Goal: Transaction & Acquisition: Purchase product/service

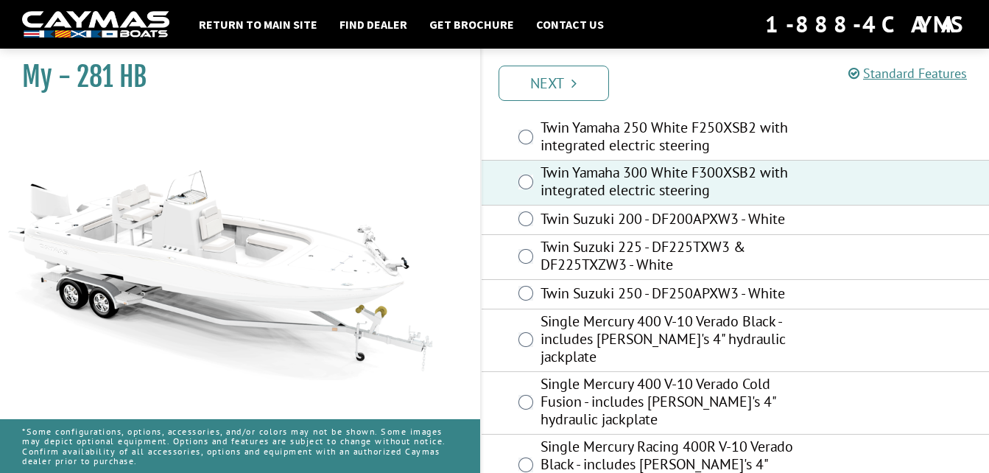
scroll to position [229, 0]
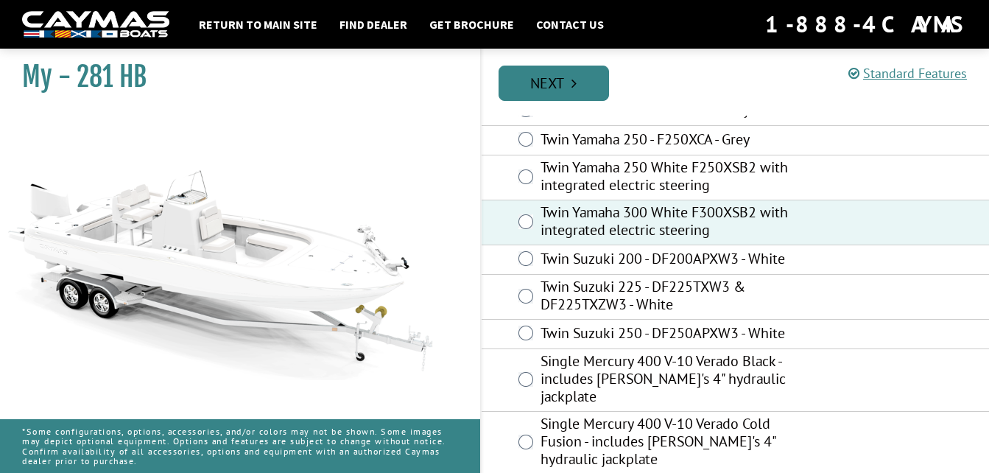
click at [595, 83] on link "Next" at bounding box center [554, 83] width 110 height 35
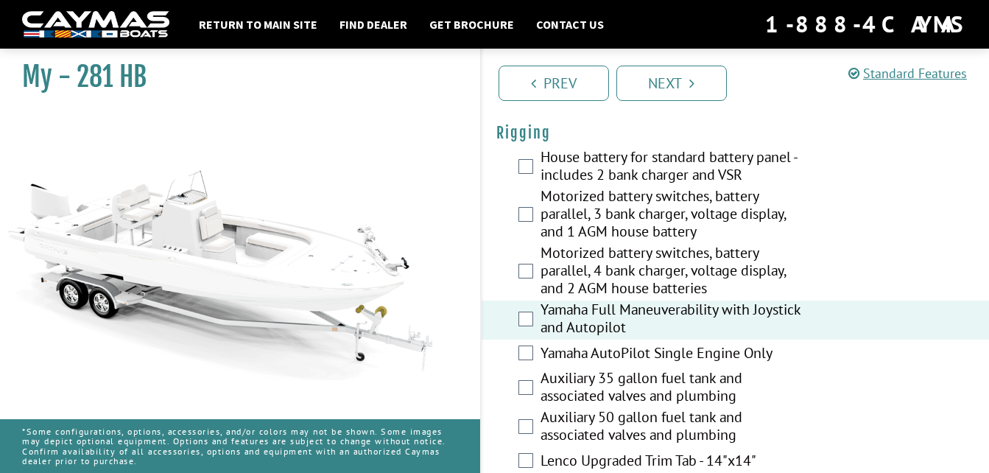
scroll to position [442, 0]
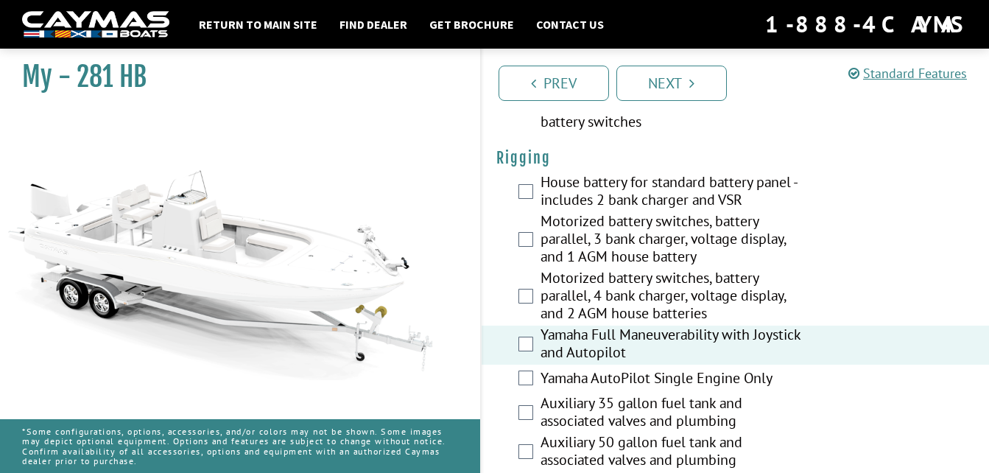
click at [554, 241] on label "Motorized battery switches, battery parallel, 3 bank charger, voltage display, …" at bounding box center [676, 240] width 270 height 57
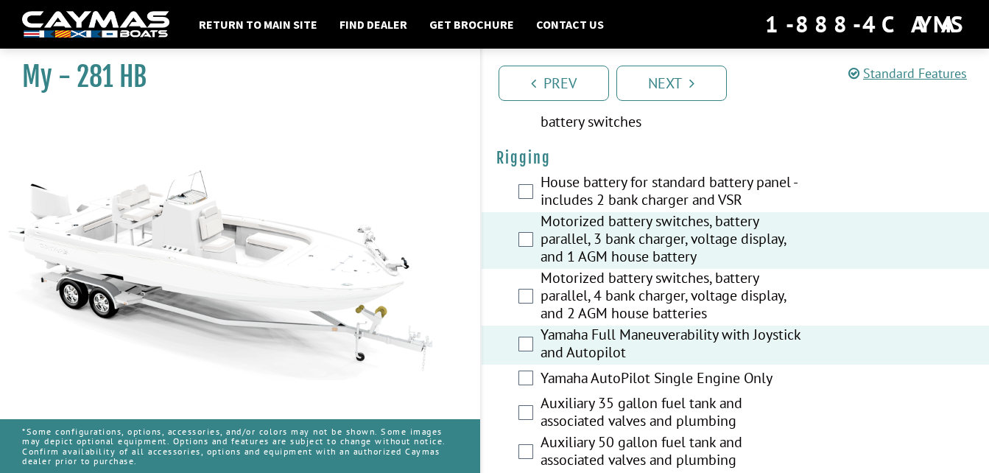
click at [599, 293] on label "Motorized battery switches, battery parallel, 4 bank charger, voltage display, …" at bounding box center [676, 297] width 270 height 57
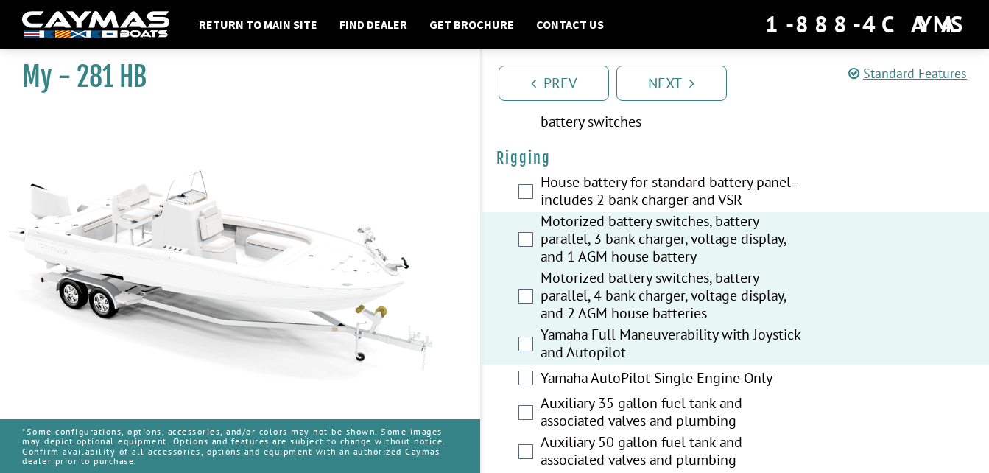
click at [615, 237] on label "Motorized battery switches, battery parallel, 3 bank charger, voltage display, …" at bounding box center [676, 240] width 270 height 57
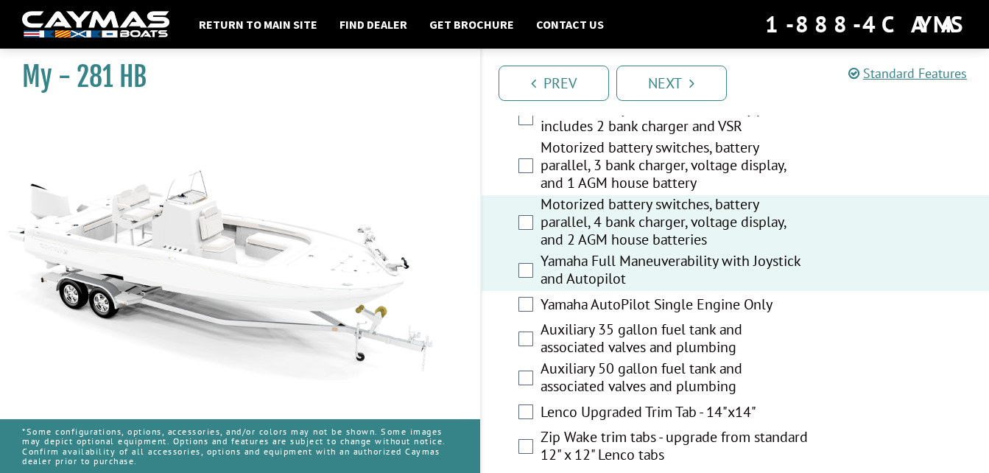
scroll to position [589, 0]
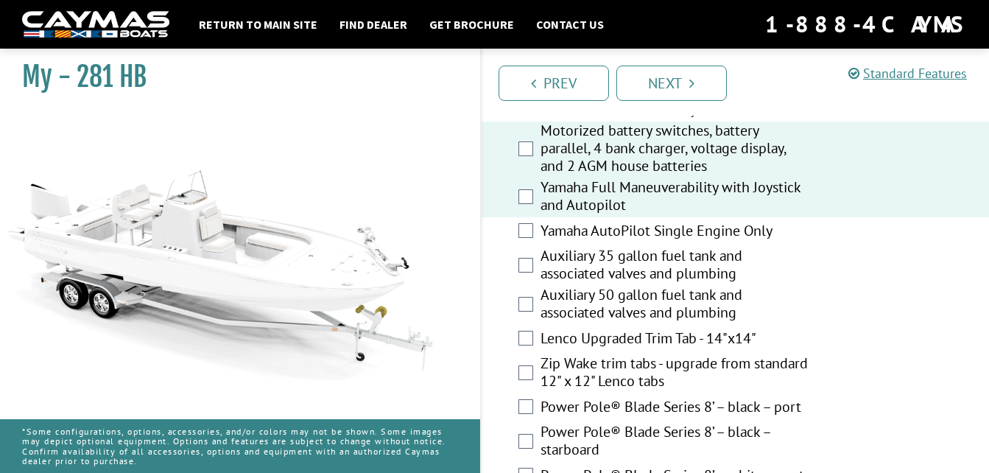
click at [588, 297] on label "Auxiliary 50 gallon fuel tank and associated valves and plumbing" at bounding box center [676, 305] width 270 height 39
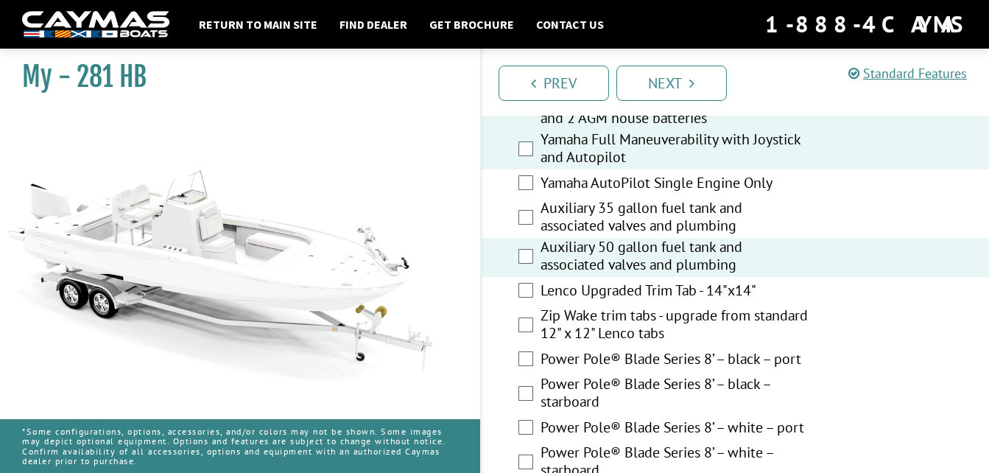
scroll to position [663, 0]
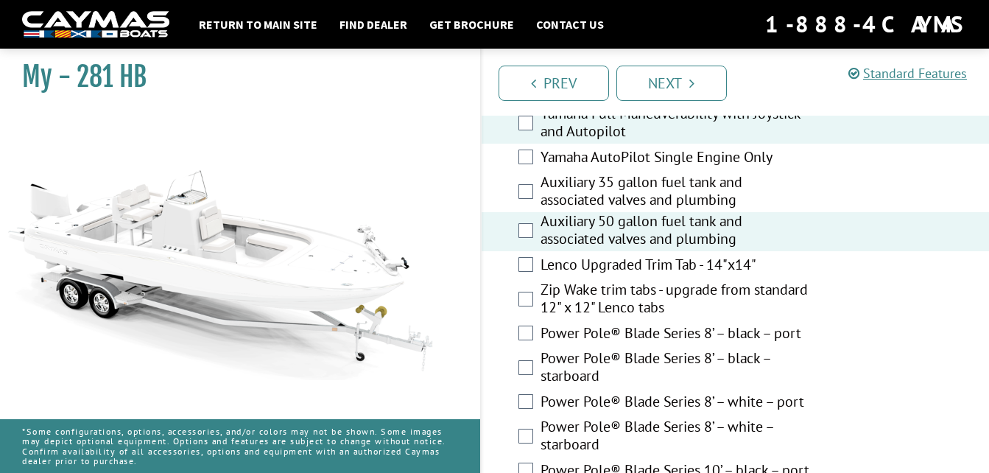
click at [599, 259] on label "Lenco Upgraded Trim Tab - 14"x14"" at bounding box center [676, 266] width 270 height 21
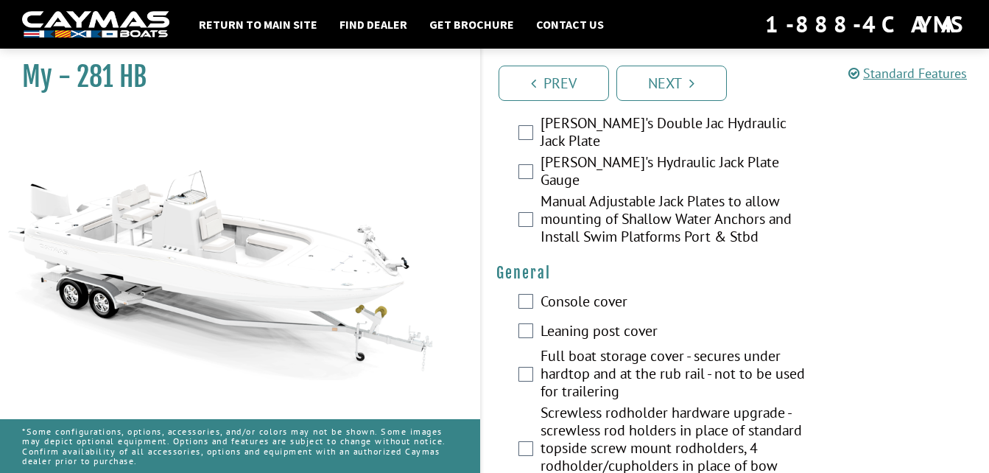
scroll to position [1178, 0]
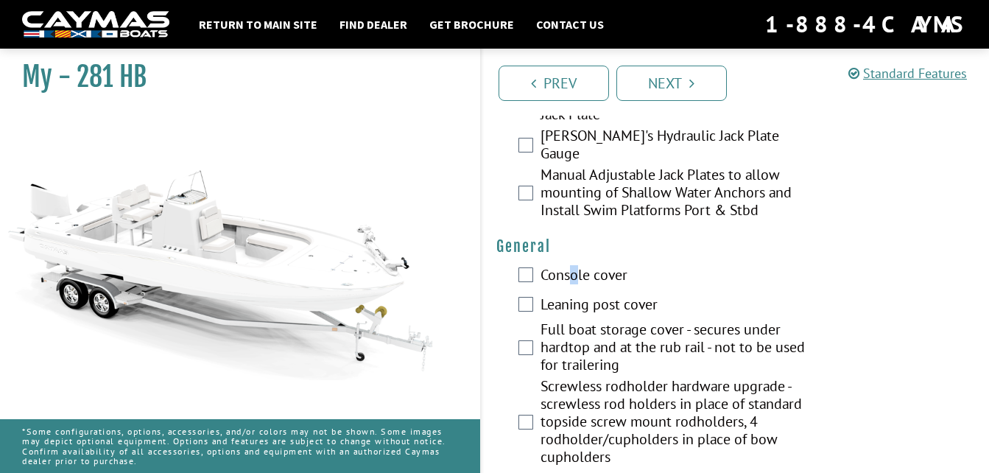
click at [573, 275] on label "Console cover" at bounding box center [676, 276] width 270 height 21
drag, startPoint x: 573, startPoint y: 275, endPoint x: 584, endPoint y: 309, distance: 36.3
drag, startPoint x: 584, startPoint y: 309, endPoint x: 561, endPoint y: 266, distance: 49.1
click at [561, 266] on label "Console cover" at bounding box center [676, 276] width 270 height 21
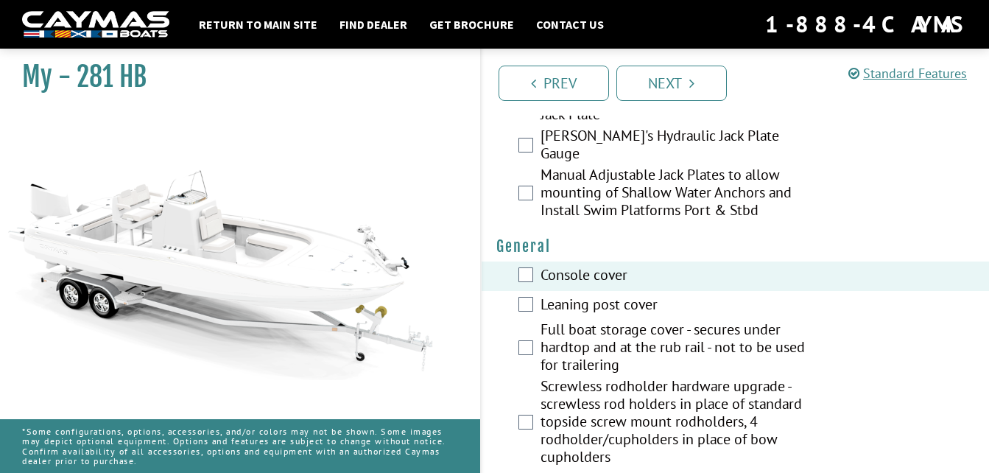
click at [557, 295] on label "Leaning post cover" at bounding box center [676, 305] width 270 height 21
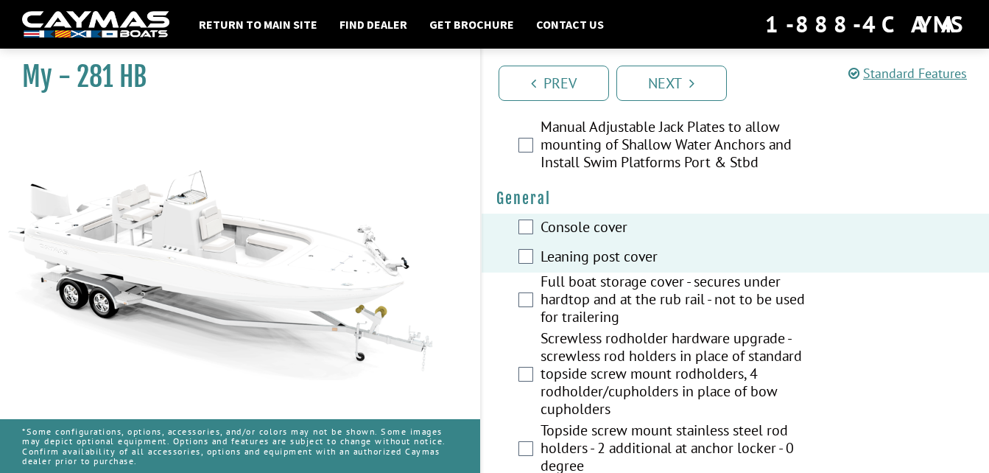
scroll to position [1252, 0]
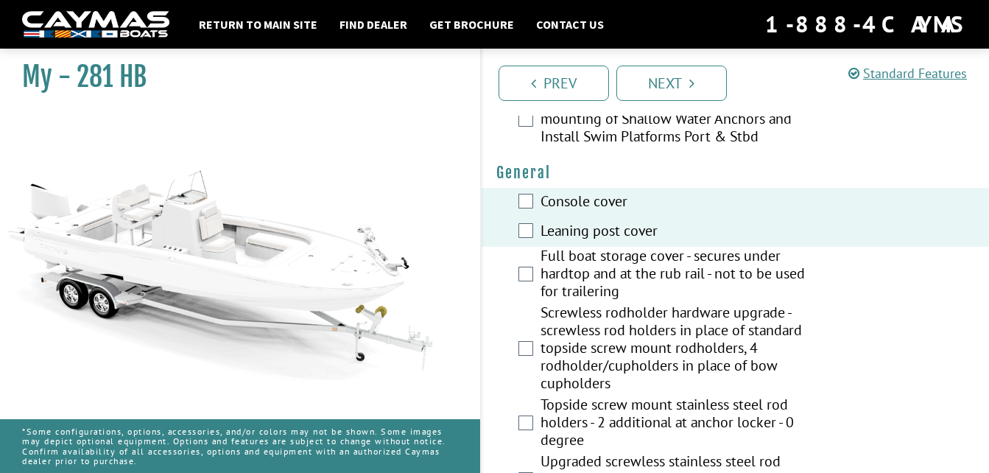
click at [579, 258] on label "Full boat storage cover - secures under hardtop and at the rub rail - not to be…" at bounding box center [676, 275] width 270 height 57
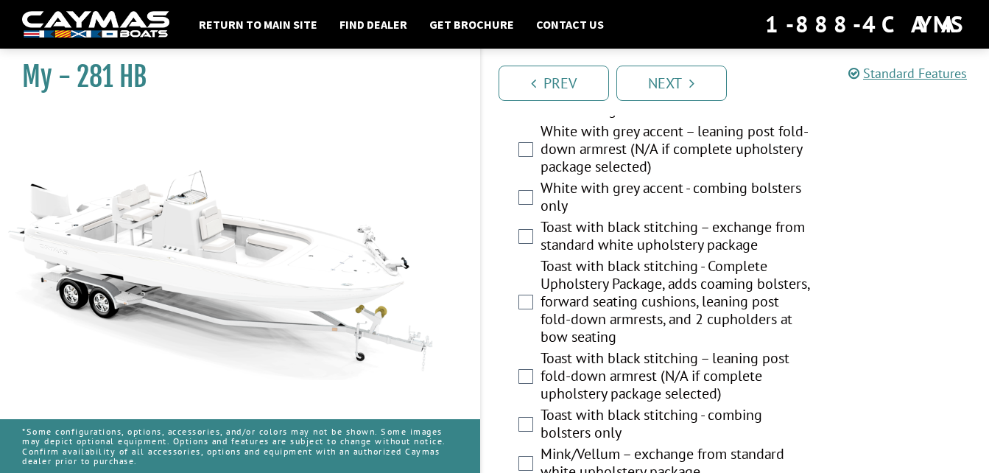
scroll to position [3903, 0]
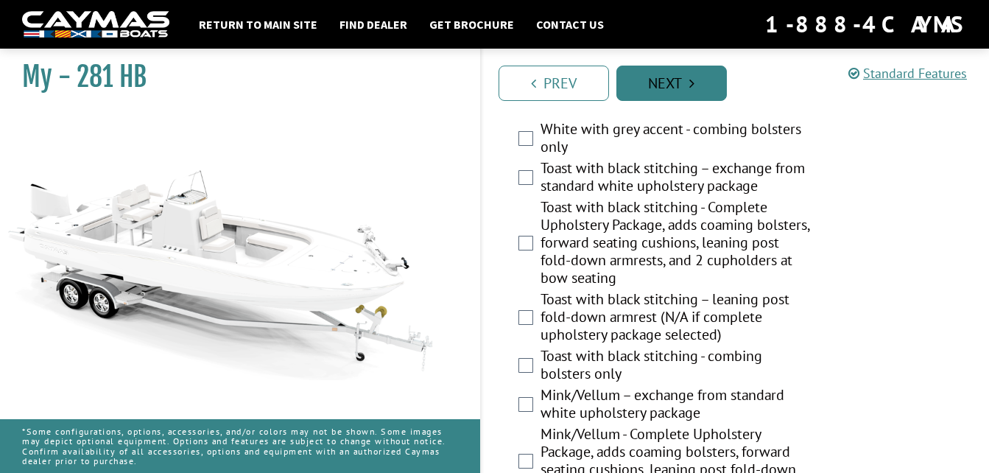
click at [692, 75] on link "Next" at bounding box center [671, 83] width 110 height 35
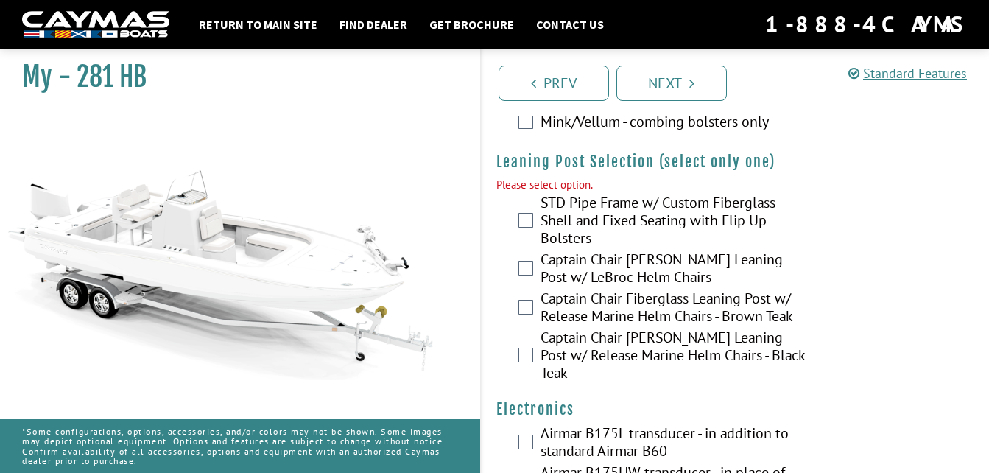
scroll to position [4380, 0]
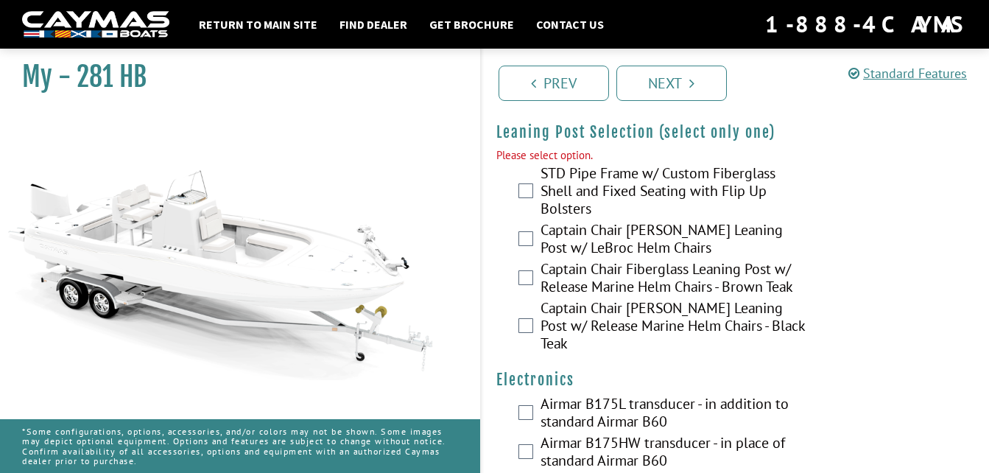
click at [565, 316] on label "Captain Chair Fiberglass Leaning Post w/ Release Marine Helm Chairs - Black Teak" at bounding box center [676, 327] width 270 height 57
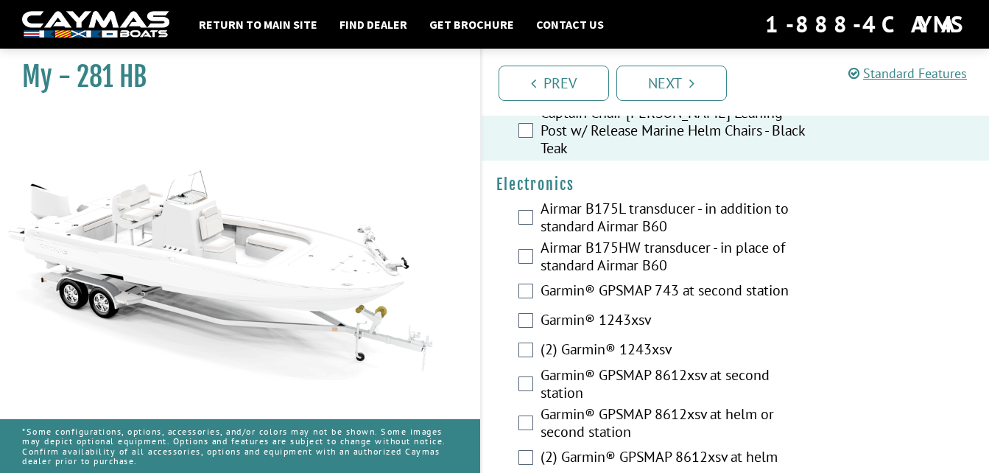
scroll to position [4601, 0]
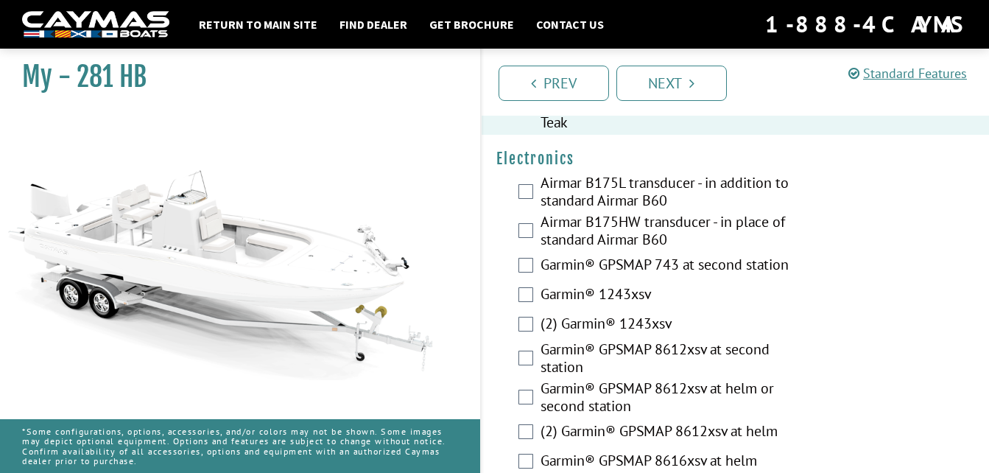
click at [562, 314] on label "(2) Garmin® 1243xsv" at bounding box center [676, 324] width 270 height 21
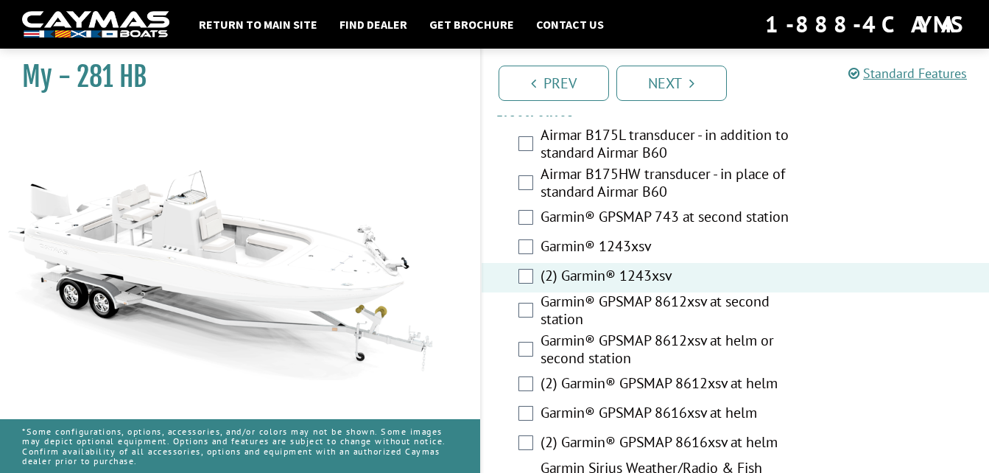
scroll to position [4675, 0]
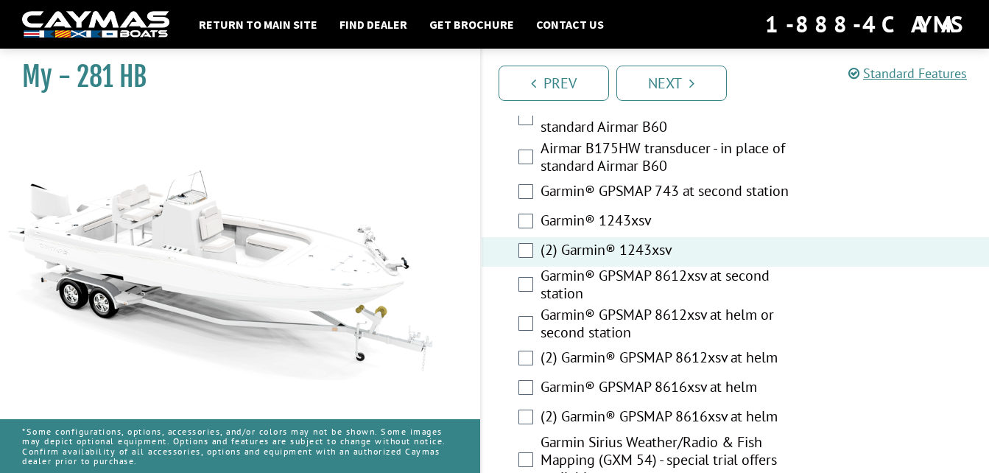
click at [602, 348] on label "(2) Garmin® GPSMAP 8612xsv at helm" at bounding box center [676, 358] width 270 height 21
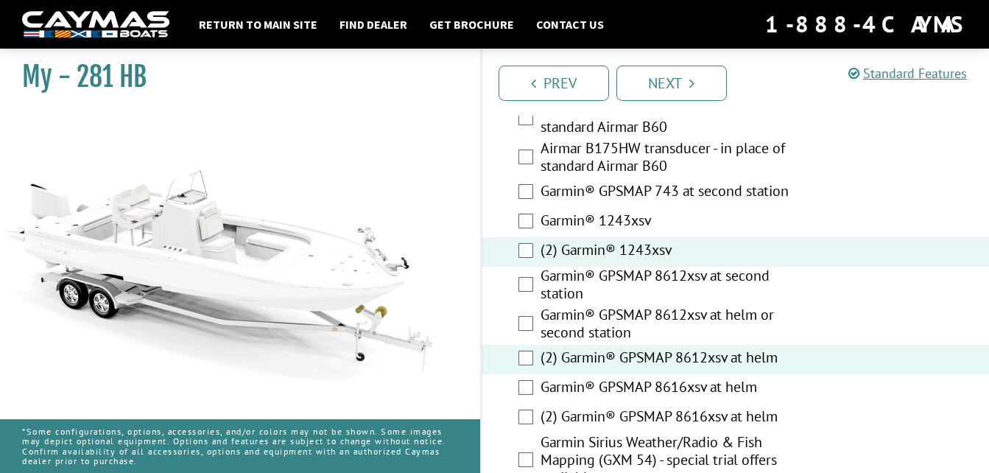
click at [575, 241] on label "(2) Garmin® 1243xsv" at bounding box center [676, 251] width 270 height 21
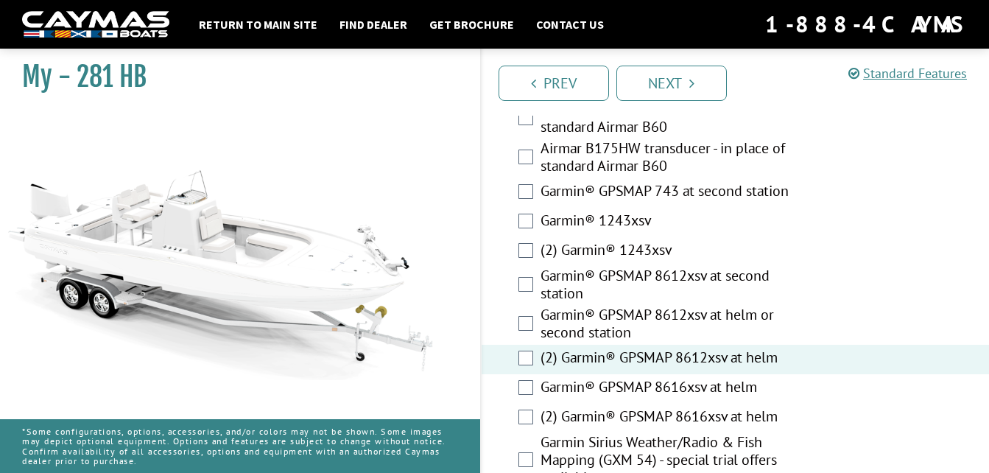
click at [580, 267] on label "Garmin® GPSMAP 8612xsv at second station" at bounding box center [676, 286] width 270 height 39
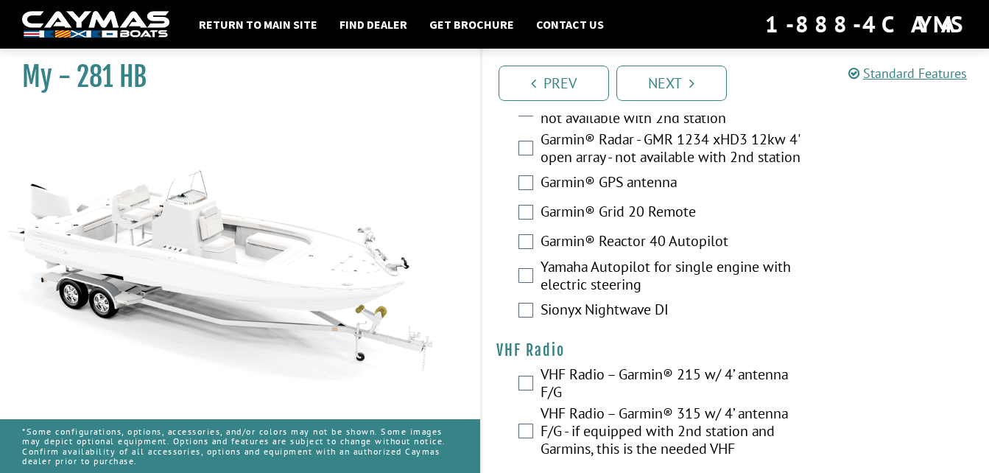
scroll to position [5264, 0]
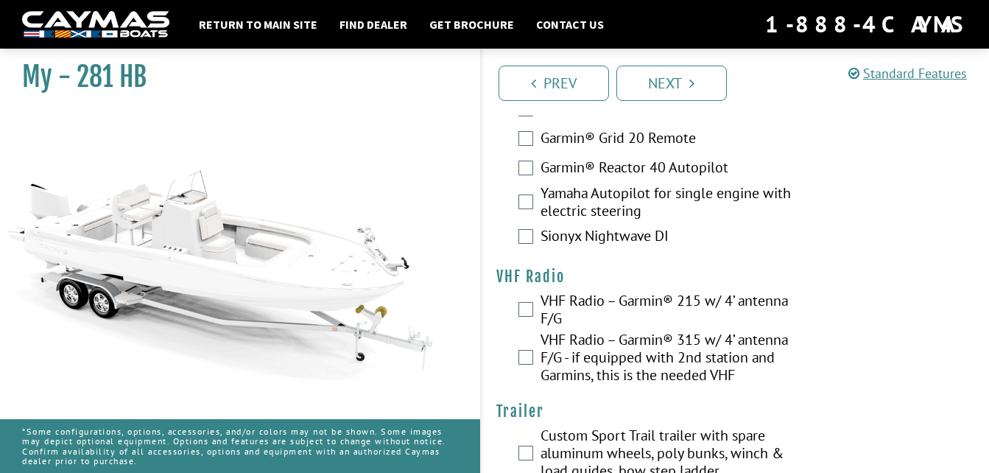
click at [588, 298] on label "VHF Radio – Garmin® 215 w/ 4’ antenna F/G" at bounding box center [676, 311] width 270 height 39
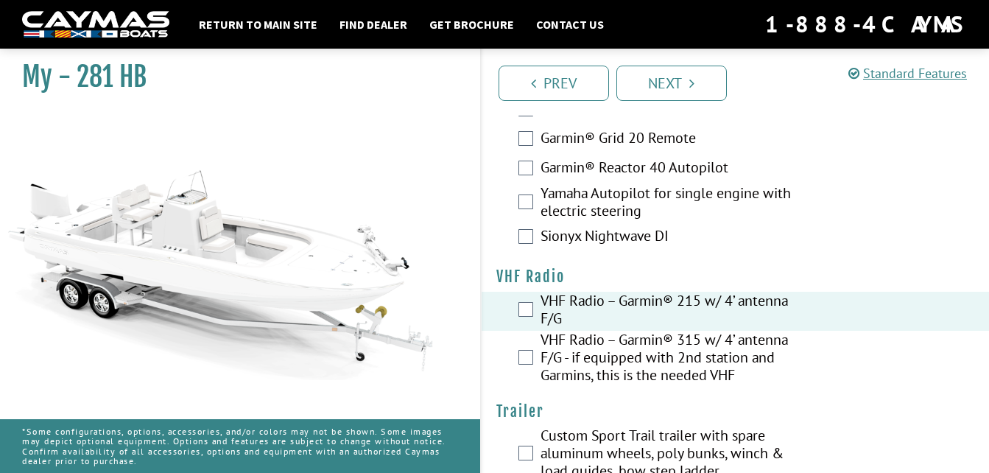
click at [561, 338] on label "VHF Radio – Garmin® 315 w/ 4’ antenna F/G - if equipped with 2nd station and Ga…" at bounding box center [676, 359] width 270 height 57
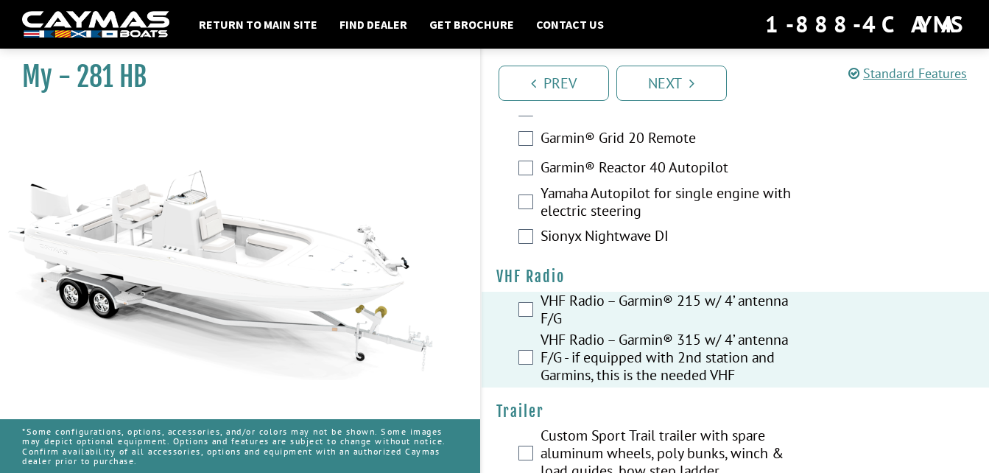
click at [577, 292] on label "VHF Radio – Garmin® 215 w/ 4’ antenna F/G" at bounding box center [676, 311] width 270 height 39
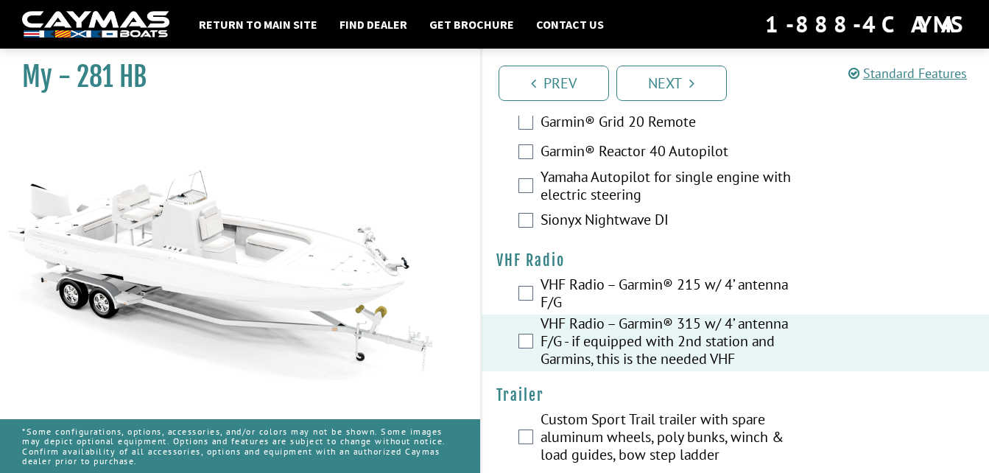
scroll to position [5284, 0]
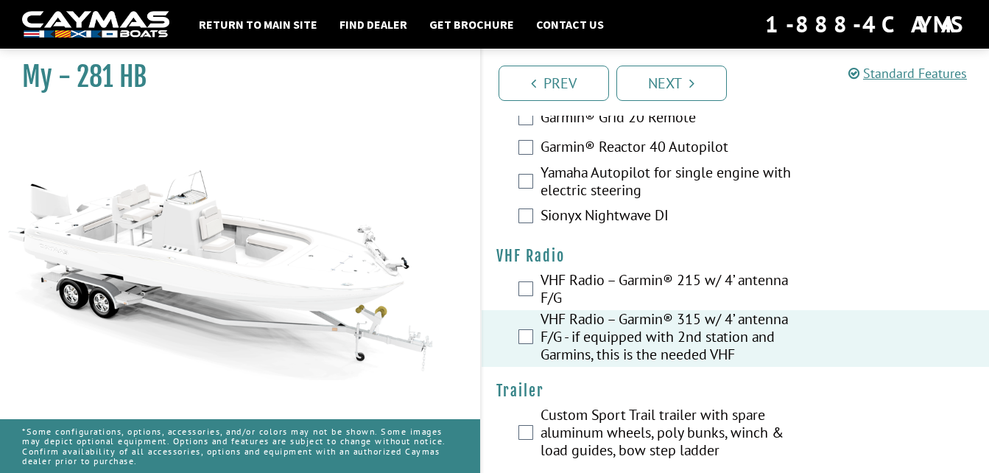
click at [599, 415] on label "Custom Sport Trail trailer with spare aluminum wheels, poly bunks, winch & load…" at bounding box center [676, 434] width 270 height 57
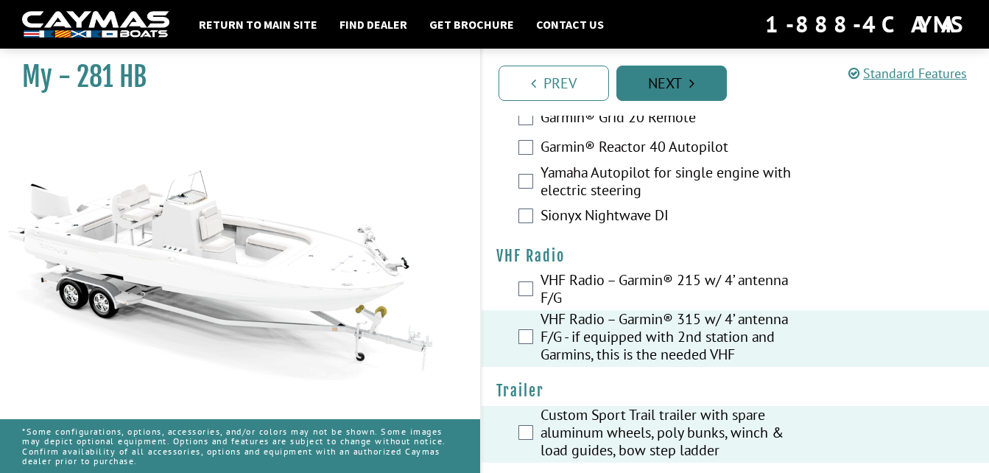
click at [696, 89] on link "Next" at bounding box center [671, 83] width 110 height 35
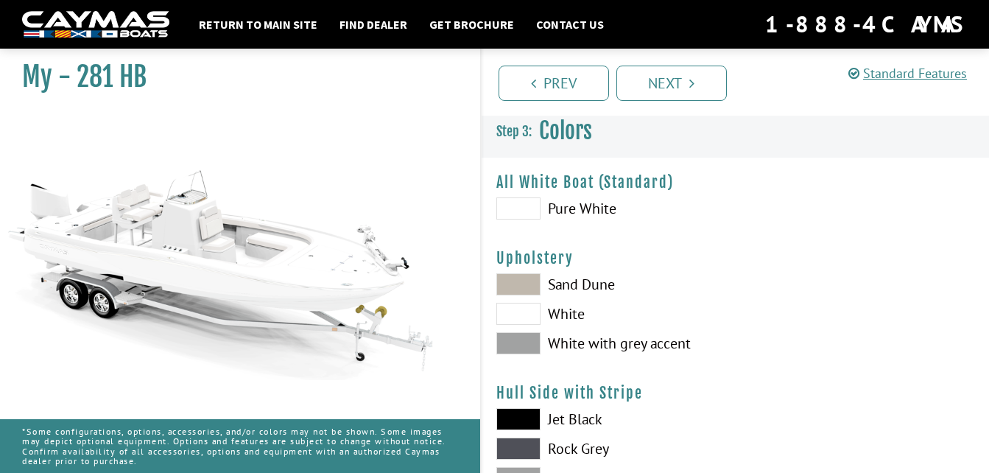
scroll to position [0, 0]
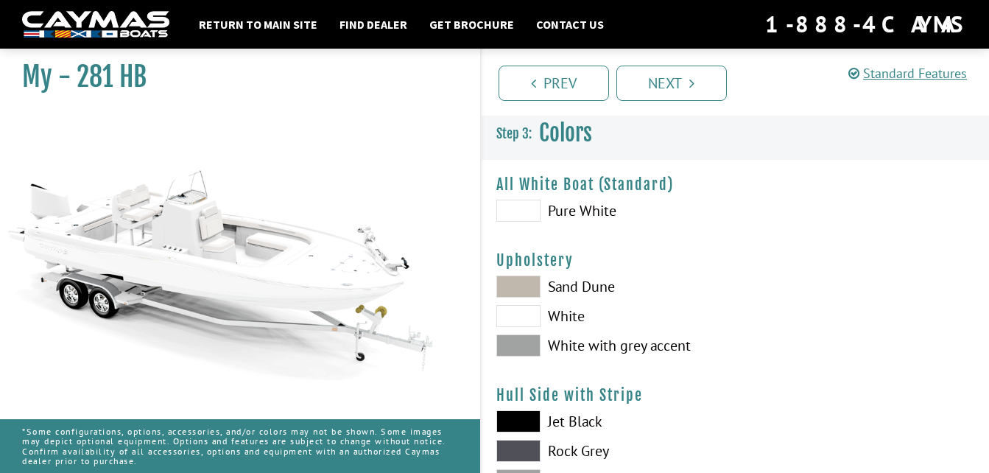
click at [521, 208] on span at bounding box center [518, 211] width 44 height 22
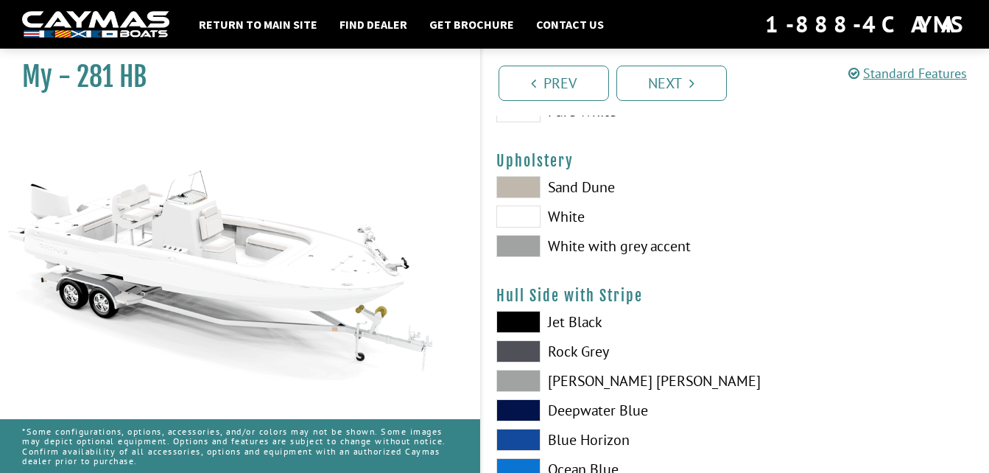
scroll to position [74, 0]
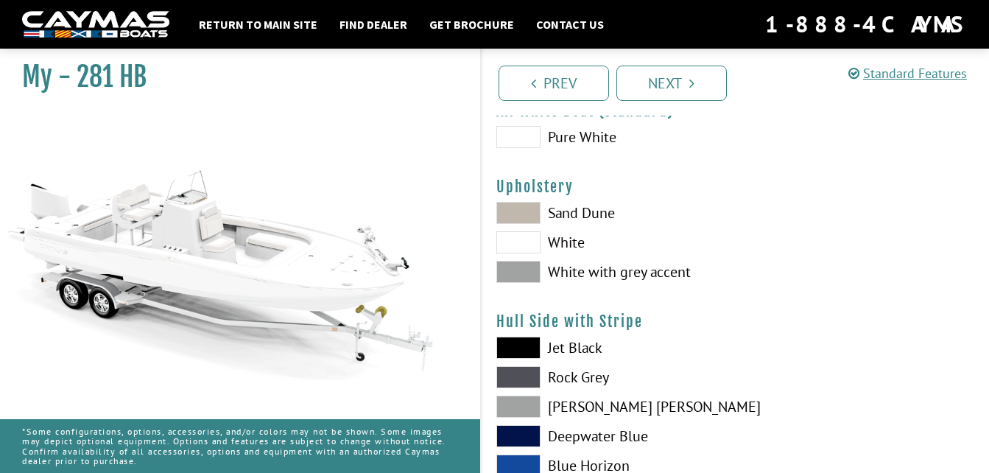
click at [522, 217] on span at bounding box center [518, 213] width 44 height 22
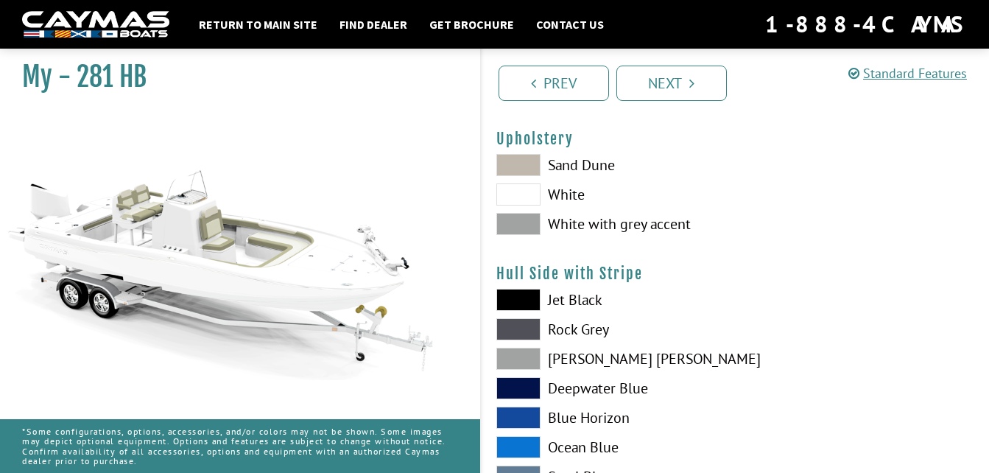
scroll to position [147, 0]
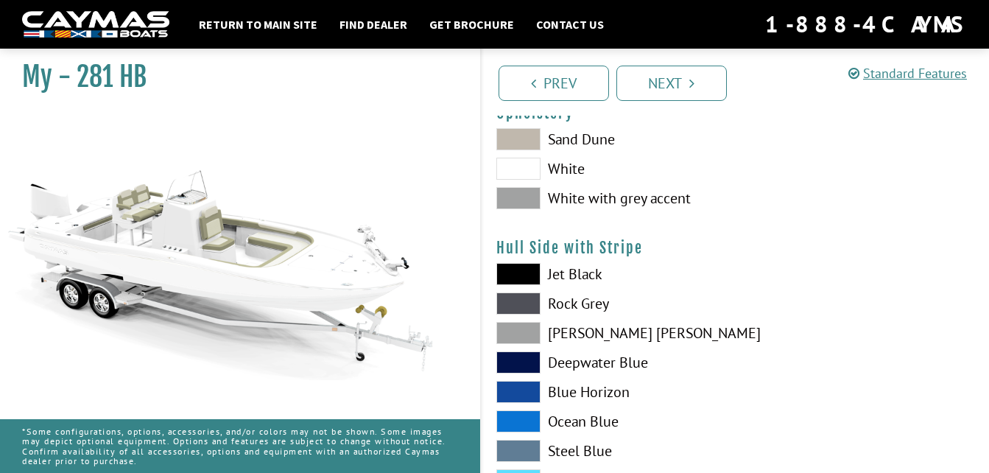
click at [521, 197] on span at bounding box center [518, 198] width 44 height 22
click at [521, 166] on span at bounding box center [518, 169] width 44 height 22
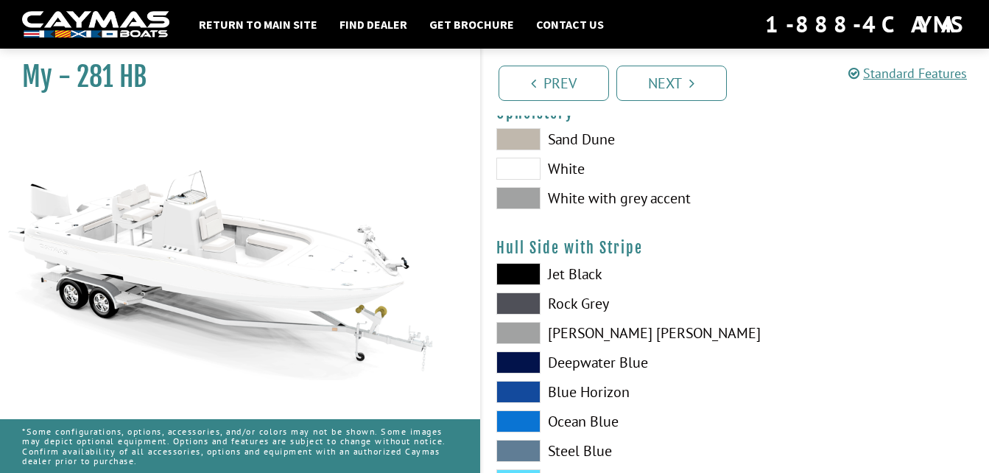
scroll to position [74, 0]
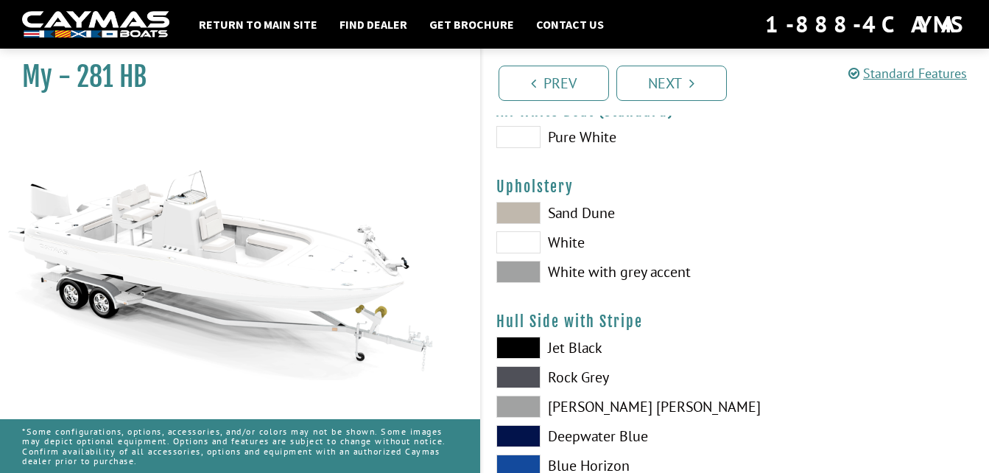
click at [532, 214] on span at bounding box center [518, 213] width 44 height 22
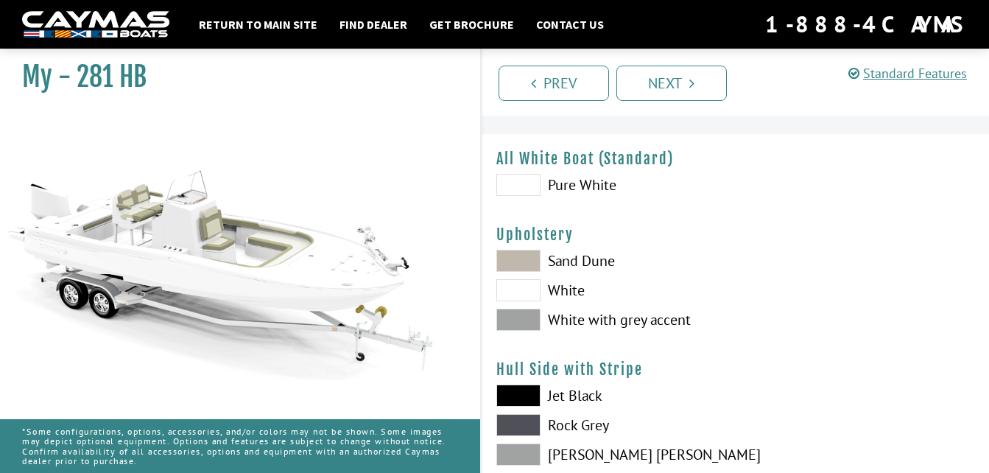
scroll to position [0, 0]
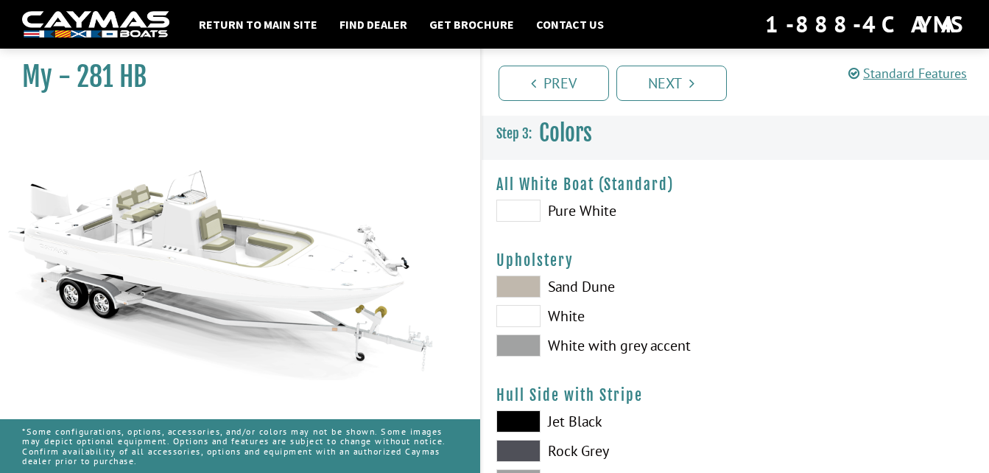
click at [518, 208] on span at bounding box center [518, 211] width 44 height 22
click at [529, 215] on span at bounding box center [518, 211] width 44 height 22
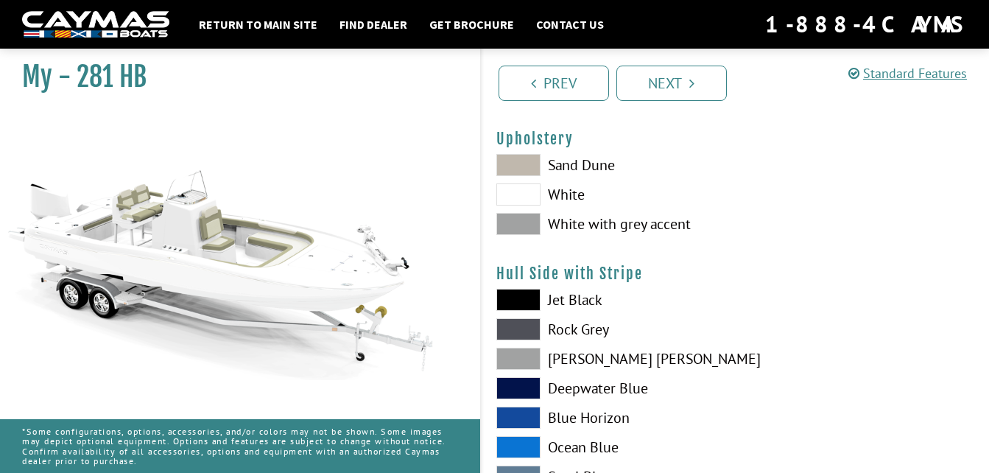
scroll to position [147, 0]
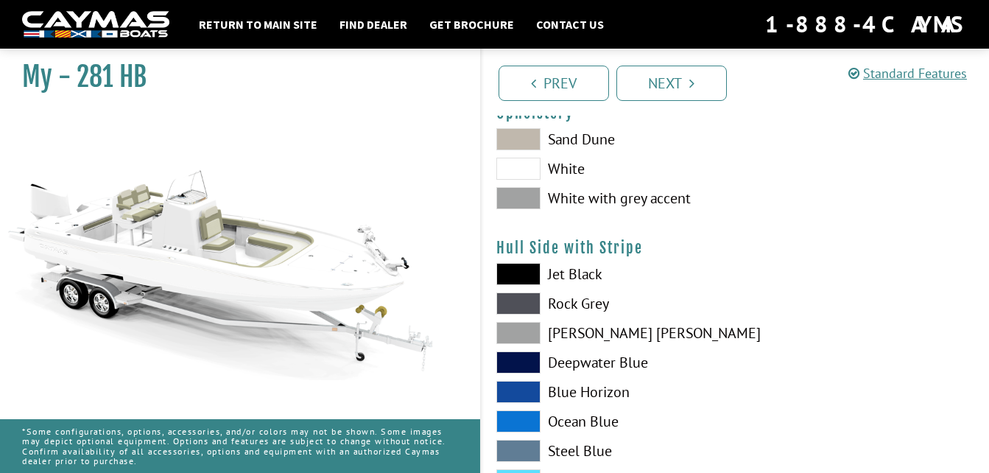
click at [521, 394] on span at bounding box center [518, 392] width 44 height 22
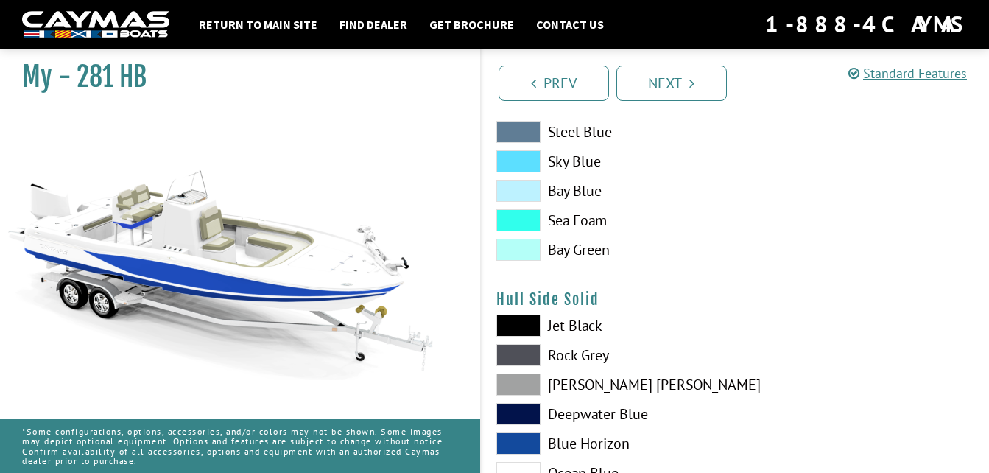
scroll to position [515, 0]
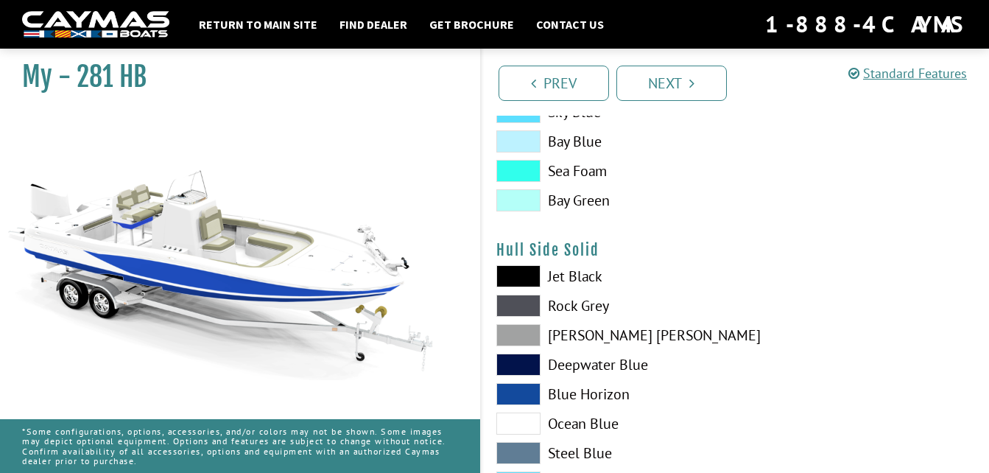
click at [514, 397] on span at bounding box center [518, 394] width 44 height 22
click at [516, 363] on span at bounding box center [518, 364] width 44 height 22
click at [525, 328] on span at bounding box center [518, 335] width 44 height 22
click at [522, 278] on span at bounding box center [518, 276] width 44 height 22
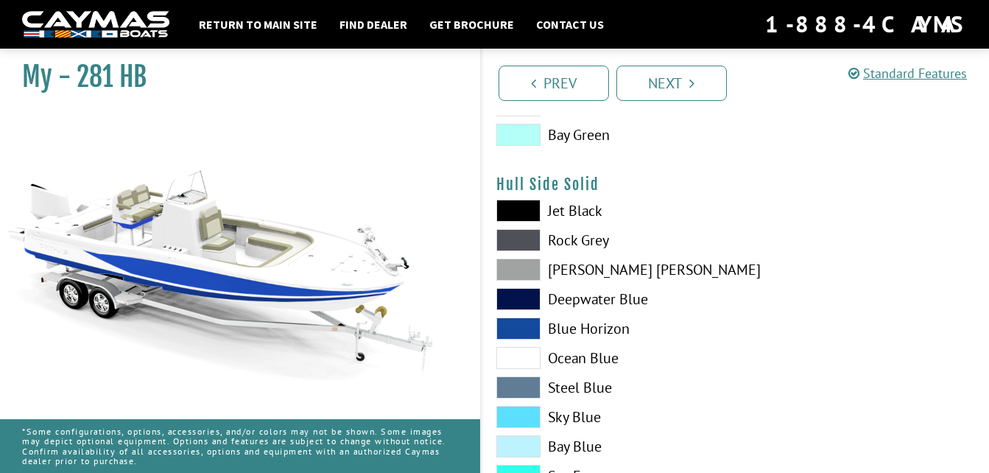
scroll to position [663, 0]
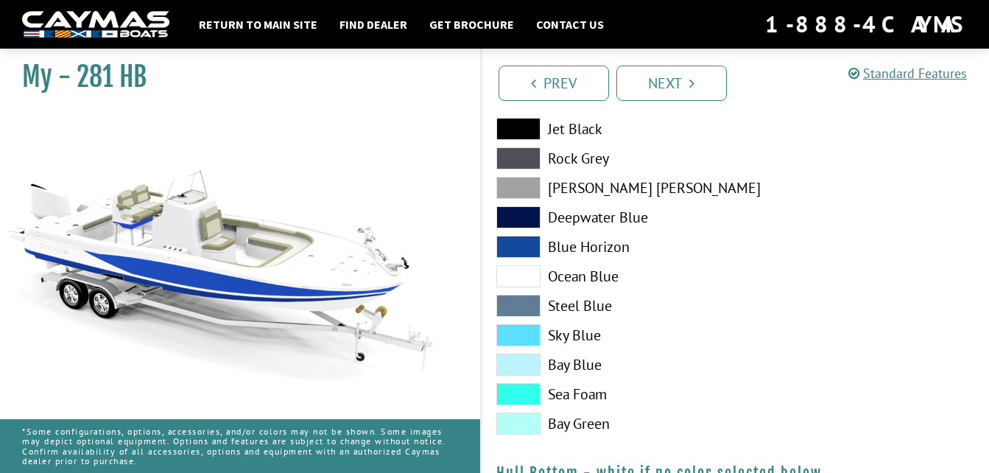
click at [525, 324] on span at bounding box center [518, 335] width 44 height 22
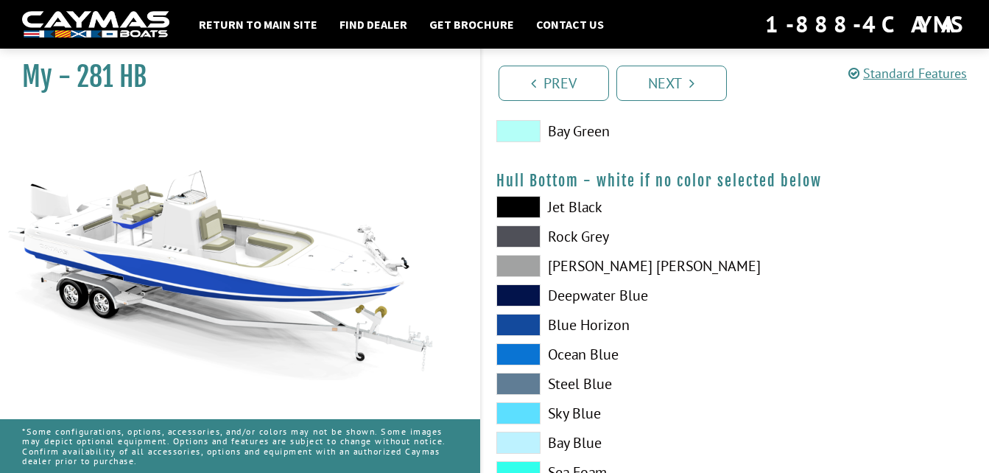
scroll to position [957, 0]
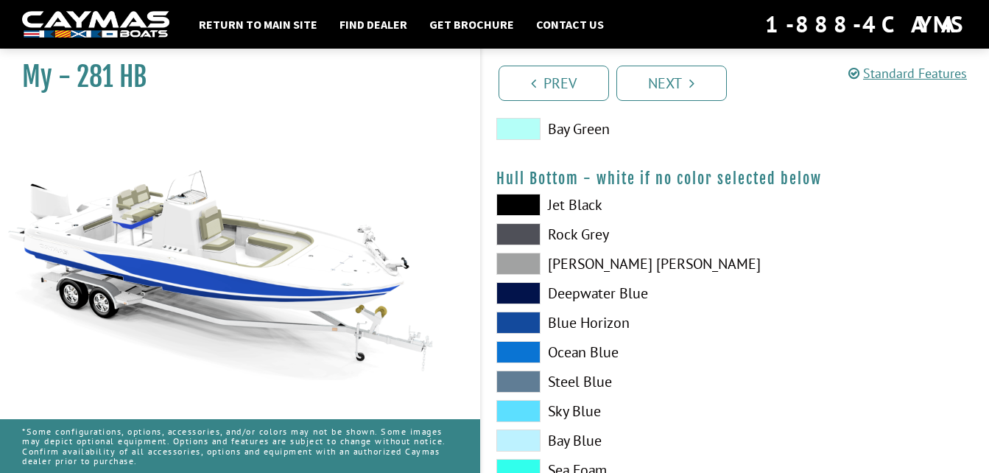
click at [516, 296] on span at bounding box center [518, 293] width 44 height 22
click at [523, 268] on span at bounding box center [518, 264] width 44 height 22
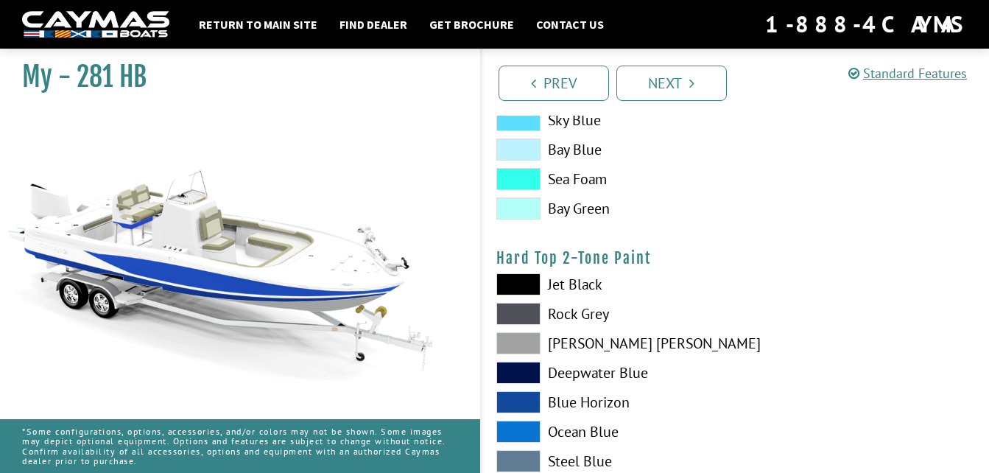
scroll to position [1325, 0]
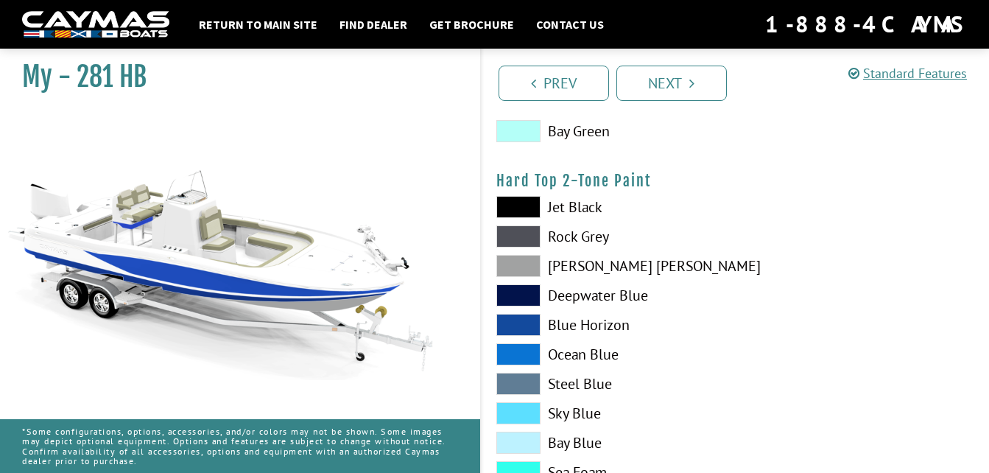
click at [529, 209] on span at bounding box center [518, 207] width 44 height 22
click at [527, 275] on span at bounding box center [518, 266] width 44 height 22
click at [533, 198] on span at bounding box center [518, 207] width 44 height 22
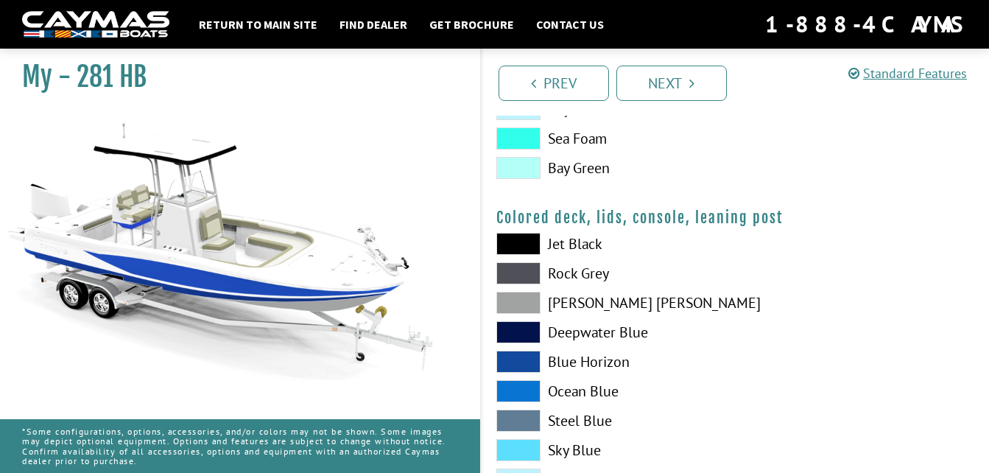
scroll to position [1694, 0]
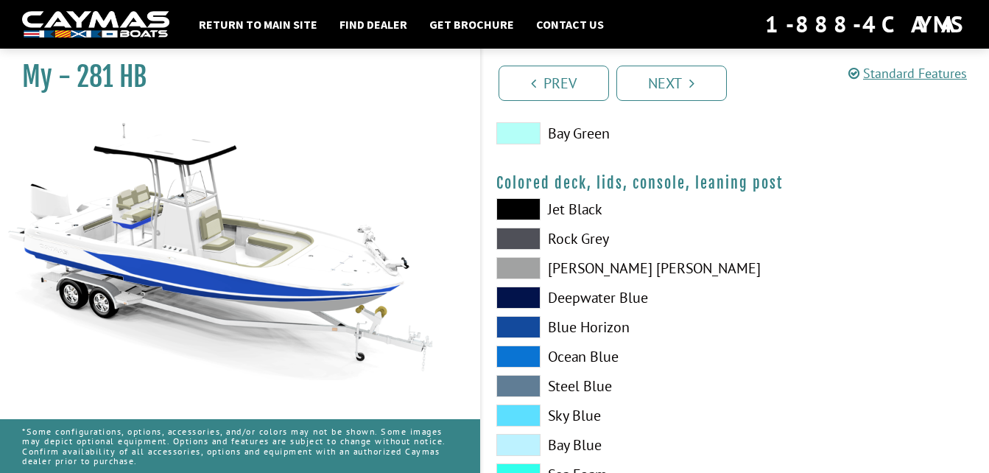
click at [526, 214] on span at bounding box center [518, 209] width 44 height 22
click at [521, 312] on div "Jet Black Rock Grey Dove Gray Deepwater Blue Blue Horizon Ocean Blue" at bounding box center [609, 360] width 254 height 324
click at [518, 325] on span at bounding box center [518, 327] width 44 height 22
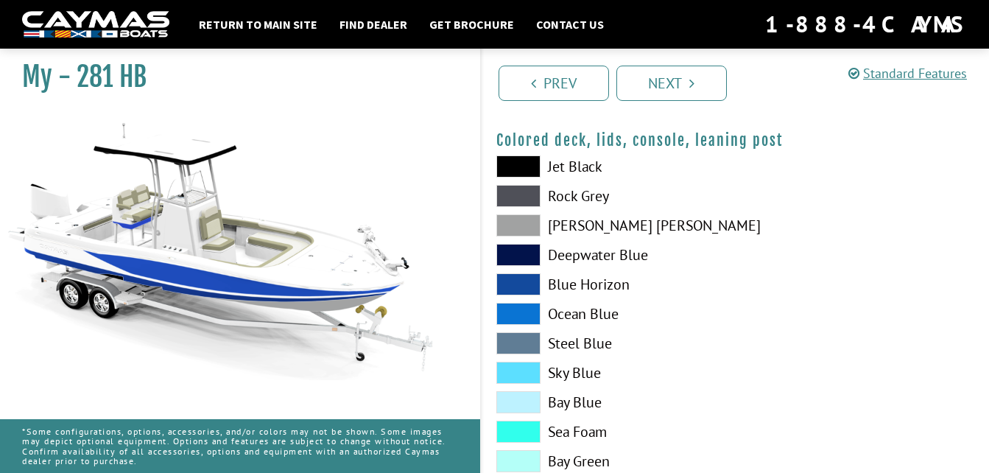
scroll to position [1779, 0]
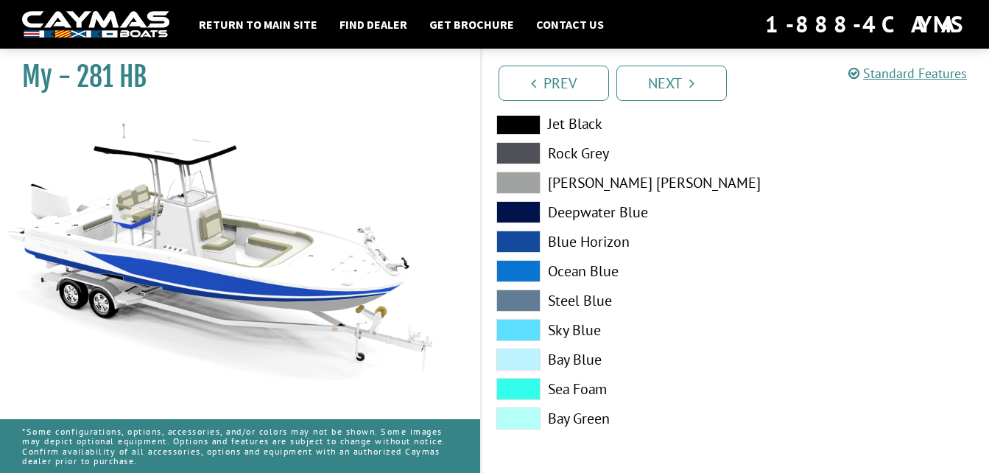
click at [671, 83] on link "Next" at bounding box center [671, 83] width 110 height 35
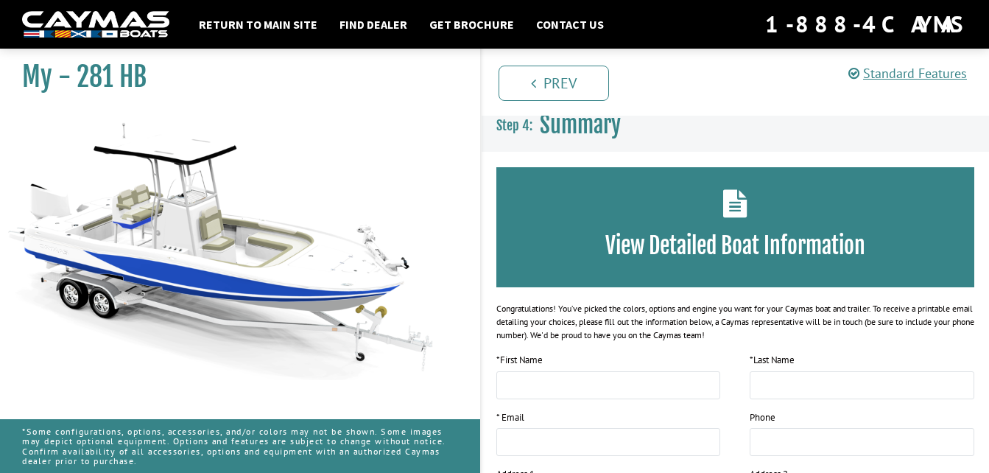
scroll to position [0, 0]
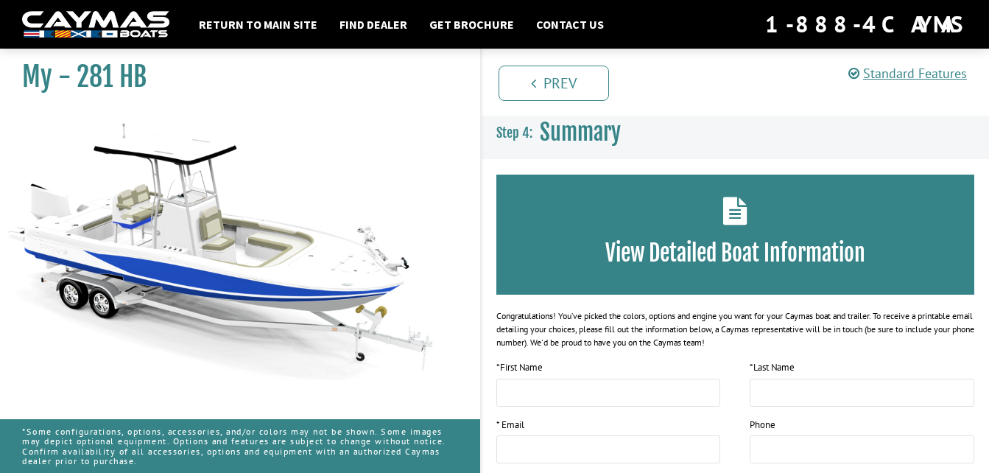
click at [715, 216] on div "View Detailed Boat Information" at bounding box center [735, 235] width 479 height 120
click at [112, 77] on h1 "My - 281 HB" at bounding box center [232, 76] width 421 height 33
click at [110, 76] on h1 "My - 281 HB" at bounding box center [232, 76] width 421 height 33
drag, startPoint x: 110, startPoint y: 76, endPoint x: 156, endPoint y: 263, distance: 192.5
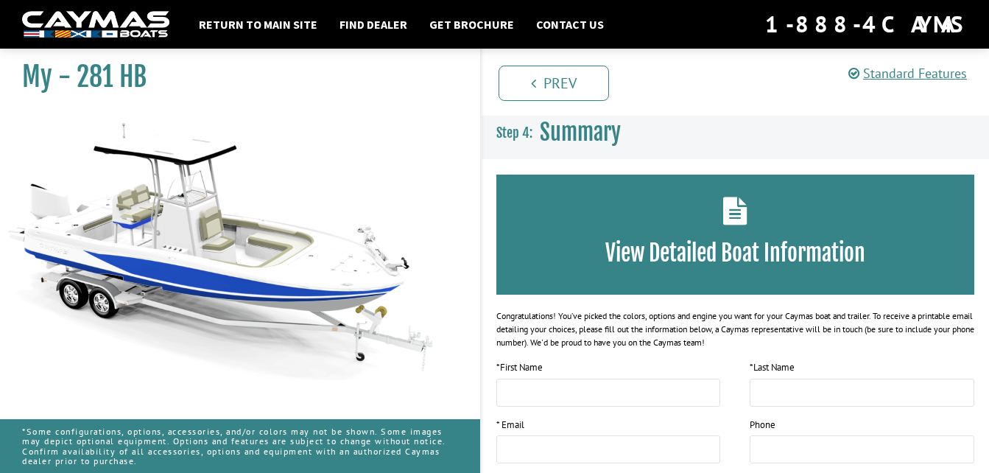
click at [155, 263] on img at bounding box center [221, 246] width 442 height 268
click at [261, 19] on link "Return to main site" at bounding box center [257, 24] width 133 height 19
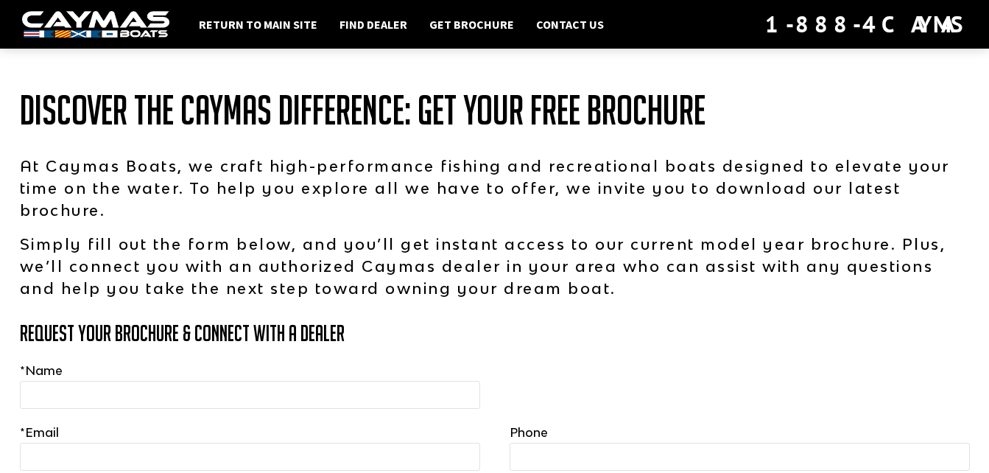
click at [106, 14] on img at bounding box center [95, 24] width 147 height 27
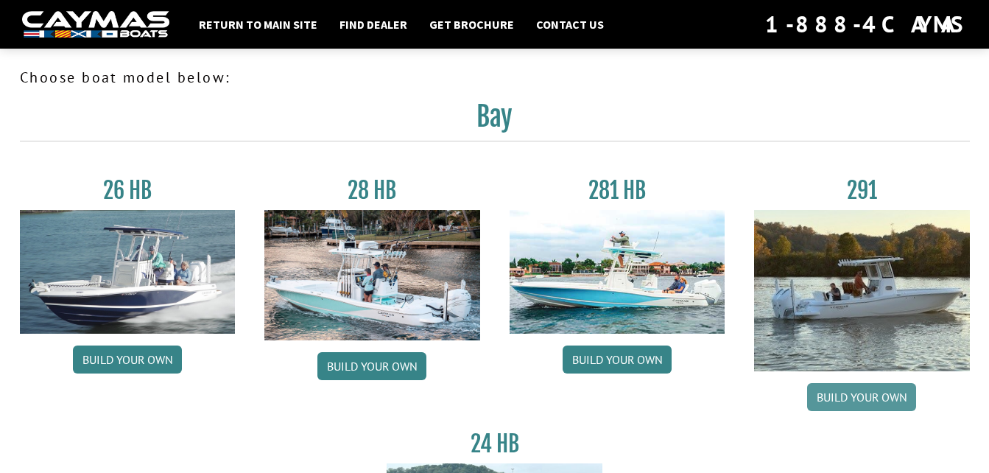
click at [847, 390] on link "Build your own" at bounding box center [861, 397] width 109 height 28
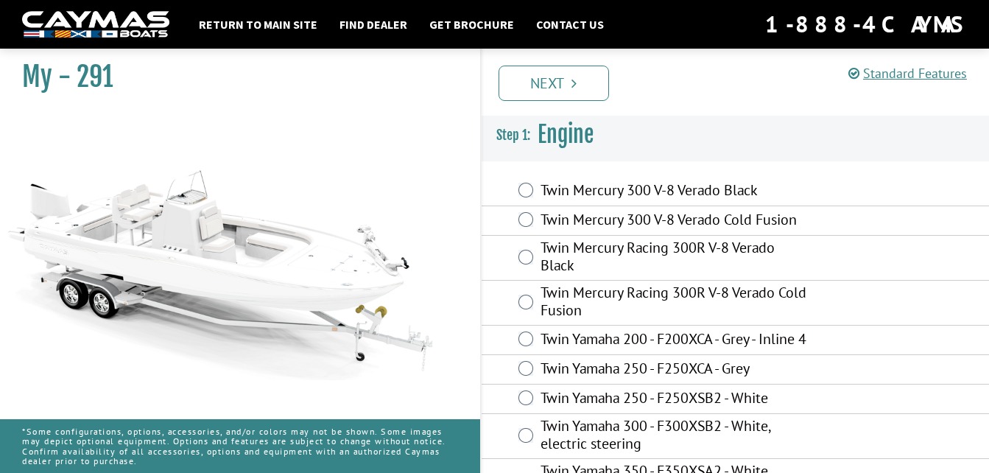
click at [103, 27] on img at bounding box center [95, 24] width 147 height 27
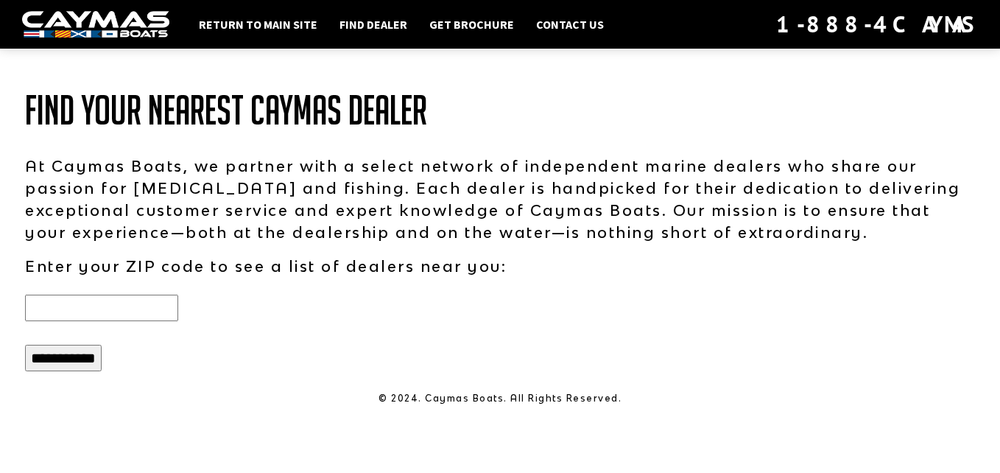
click at [116, 308] on input "text" at bounding box center [101, 308] width 153 height 27
click at [25, 345] on input "**********" at bounding box center [63, 358] width 77 height 27
click at [147, 302] on input "*****" at bounding box center [101, 308] width 153 height 27
click at [80, 350] on input "**********" at bounding box center [63, 358] width 77 height 27
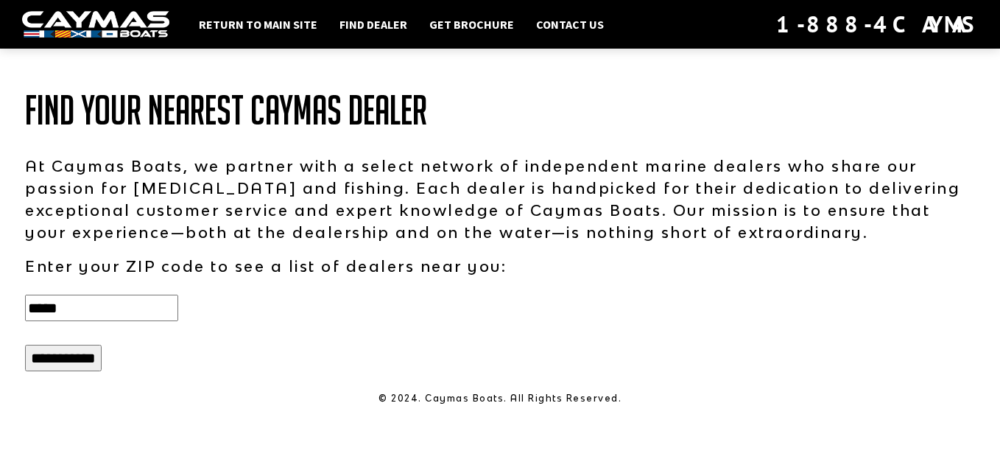
click at [114, 307] on input "*****" at bounding box center [101, 308] width 153 height 27
click at [111, 311] on input "*****" at bounding box center [101, 308] width 153 height 27
click at [112, 311] on input "*****" at bounding box center [101, 308] width 153 height 27
type input "*"
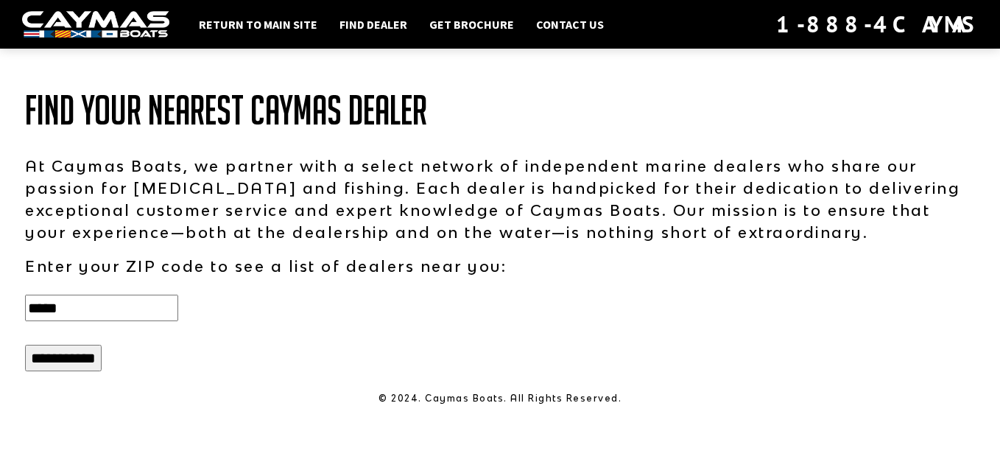
click at [88, 362] on input "**********" at bounding box center [63, 358] width 77 height 27
click at [448, 197] on p "At Caymas Boats, we partner with a select network of independent marine dealers…" at bounding box center [500, 199] width 950 height 88
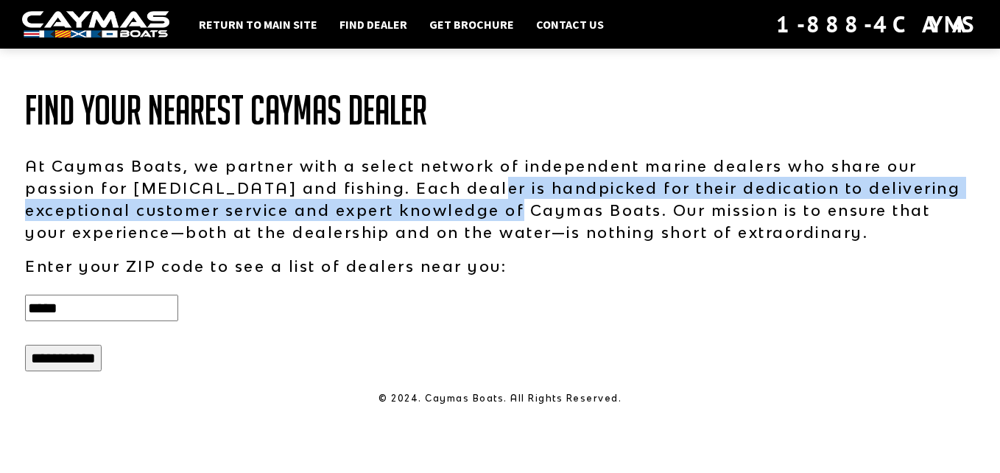
drag, startPoint x: 462, startPoint y: 180, endPoint x: 490, endPoint y: 213, distance: 42.8
click at [490, 213] on p "At Caymas Boats, we partner with a select network of independent marine dealers…" at bounding box center [500, 199] width 950 height 88
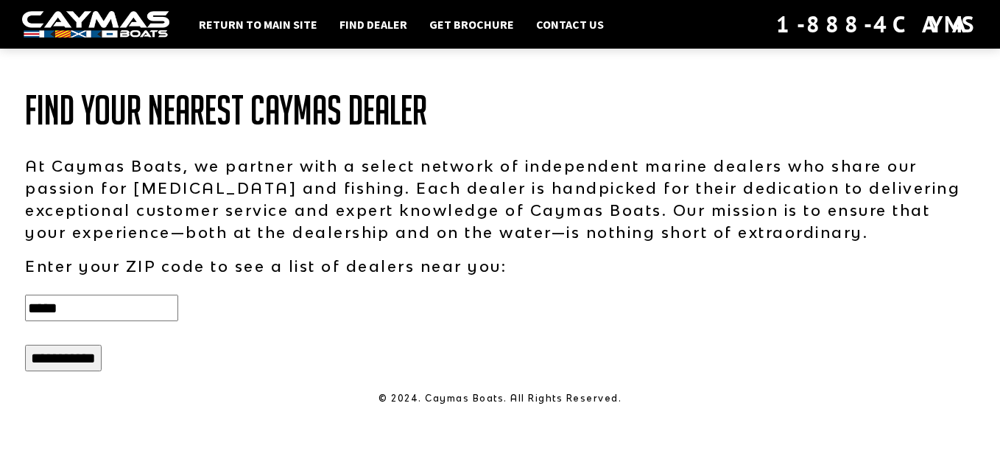
click at [63, 357] on input "**********" at bounding box center [63, 358] width 77 height 27
click at [89, 317] on input "*****" at bounding box center [101, 308] width 153 height 27
click at [25, 345] on input "**********" at bounding box center [63, 358] width 77 height 27
click at [78, 310] on input "*****" at bounding box center [101, 308] width 153 height 27
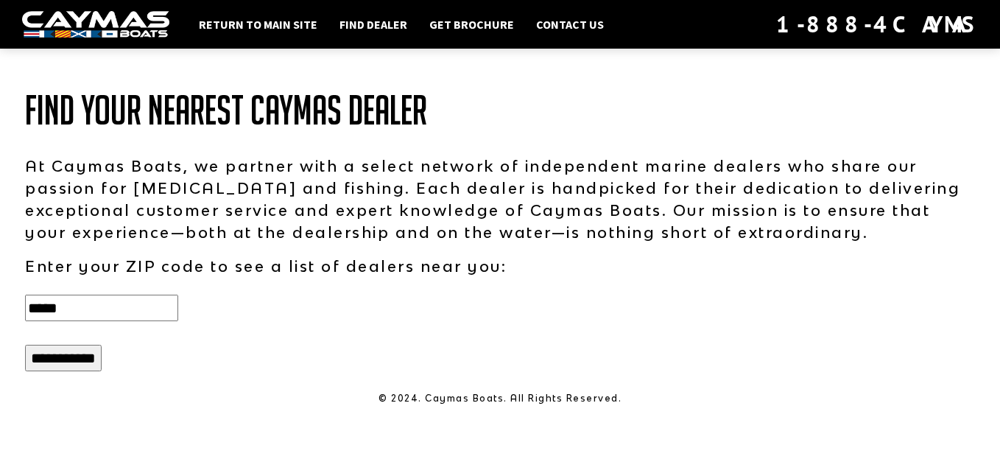
click at [78, 310] on input "*****" at bounding box center [101, 308] width 153 height 27
type input "*****"
click at [25, 345] on input "**********" at bounding box center [63, 358] width 77 height 27
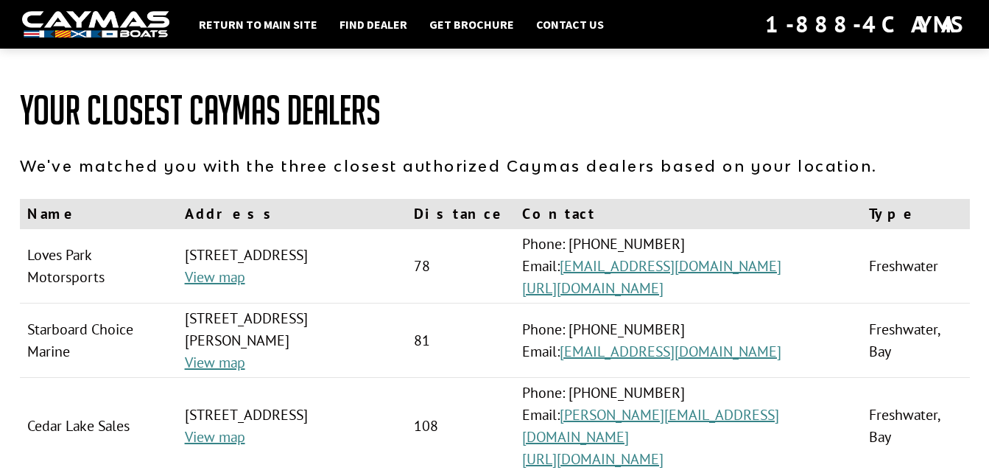
drag, startPoint x: 648, startPoint y: 287, endPoint x: 437, endPoint y: 260, distance: 212.4
click at [406, 256] on td "11951 Main Street, Roscoe, IL, 61073, USA View map" at bounding box center [291, 266] width 229 height 74
drag, startPoint x: 633, startPoint y: 288, endPoint x: 476, endPoint y: 267, distance: 158.2
click at [406, 267] on td "11951 Main Street, Roscoe, IL, 61073, USA View map" at bounding box center [291, 266] width 229 height 74
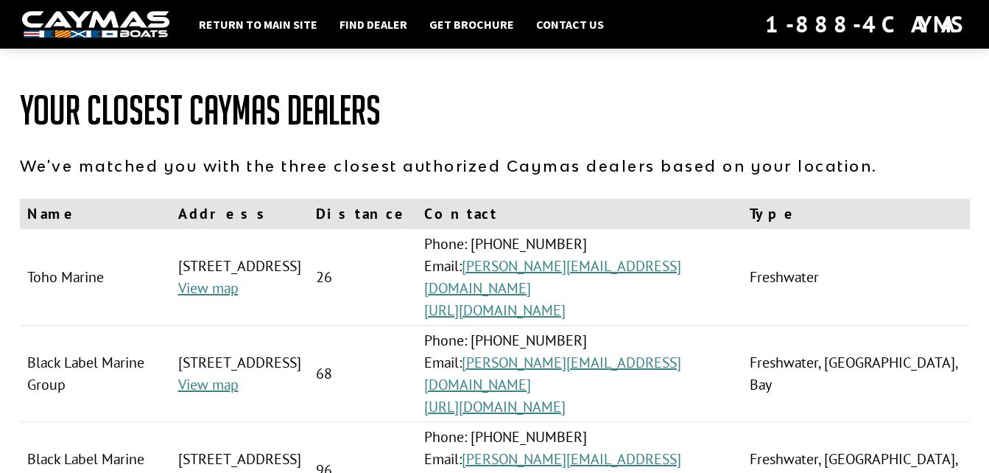
click at [309, 280] on td "[STREET_ADDRESS] View map" at bounding box center [240, 277] width 138 height 96
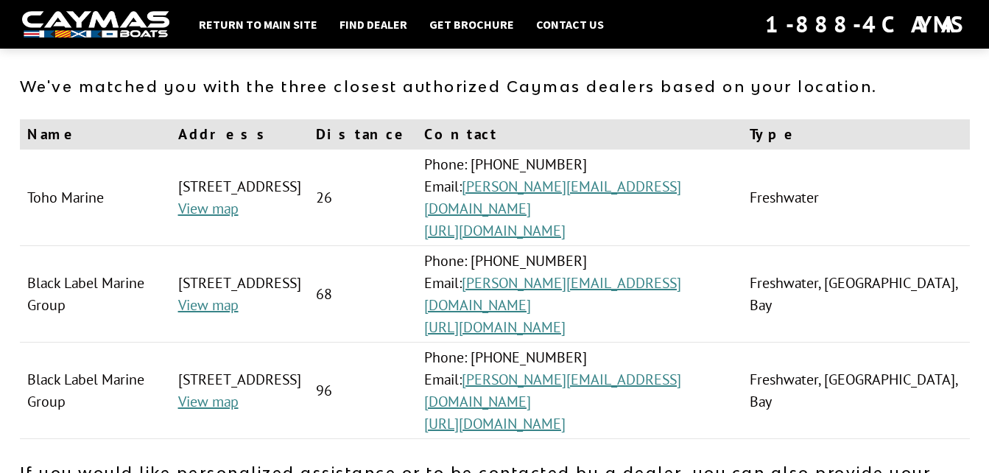
scroll to position [221, 0]
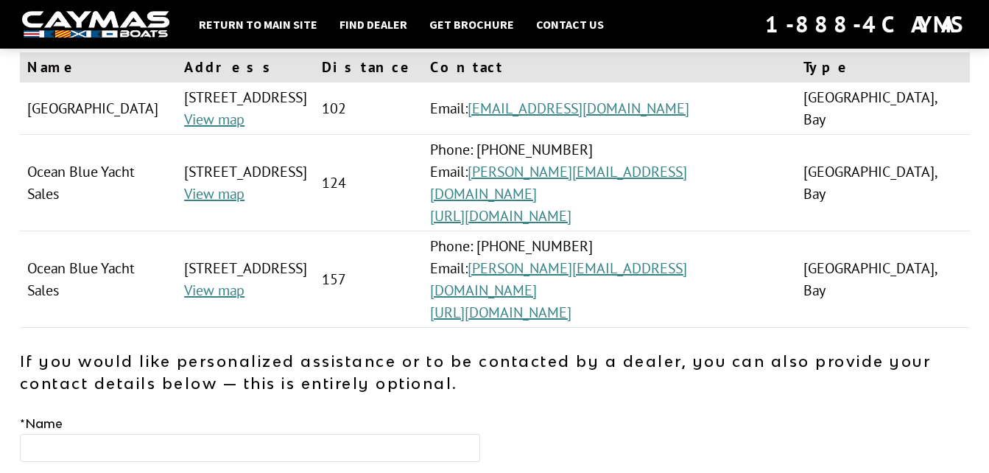
scroll to position [147, 0]
